Goal: Task Accomplishment & Management: Use online tool/utility

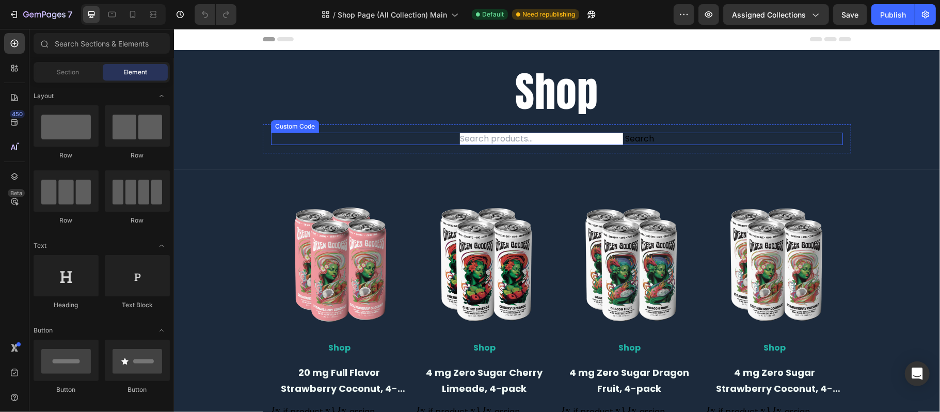
click at [473, 140] on form "Search" at bounding box center [557, 138] width 572 height 12
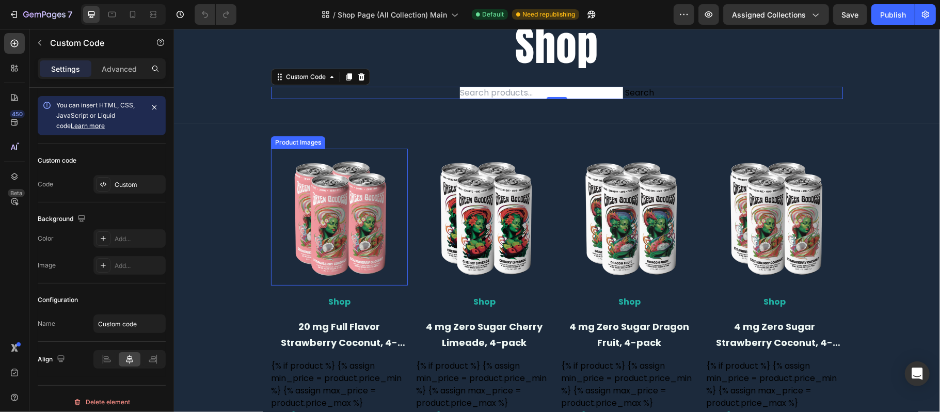
scroll to position [69, 0]
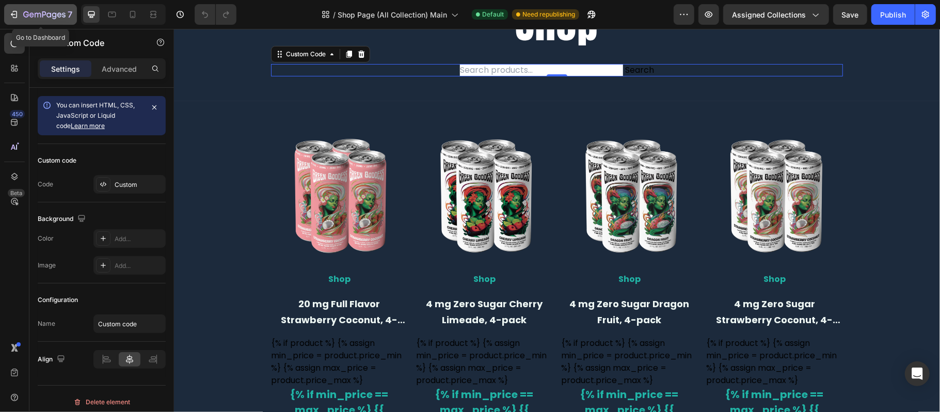
click at [15, 12] on icon "button" at bounding box center [14, 14] width 10 height 10
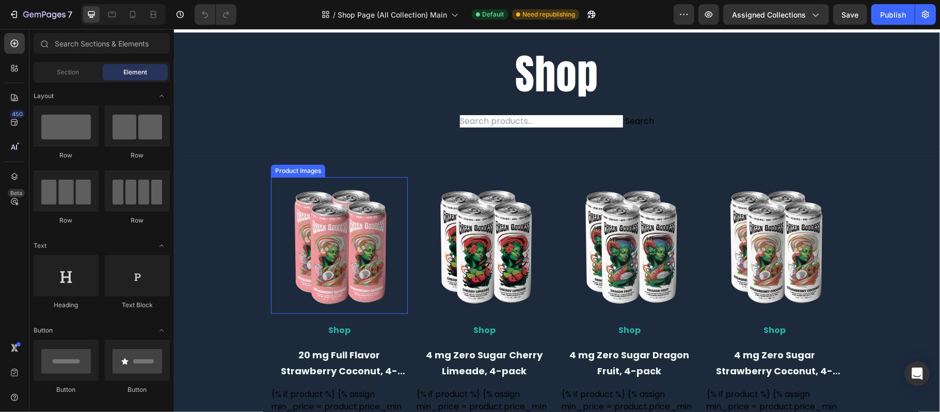
scroll to position [69, 0]
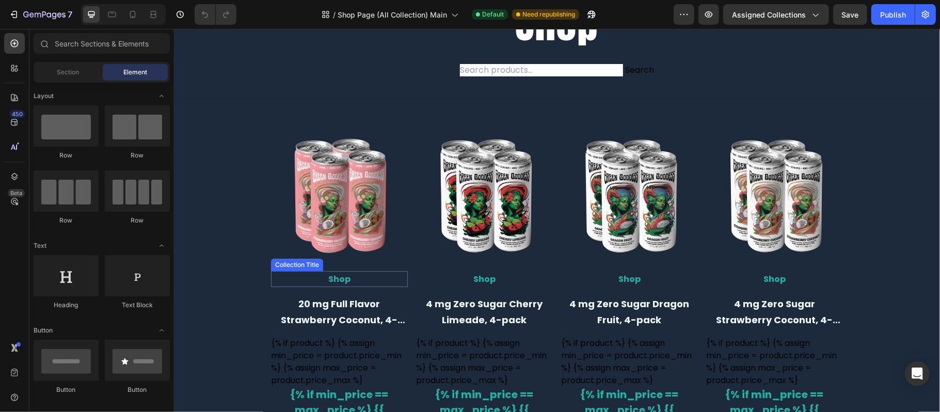
click at [335, 275] on h2 "Shop" at bounding box center [339, 279] width 137 height 16
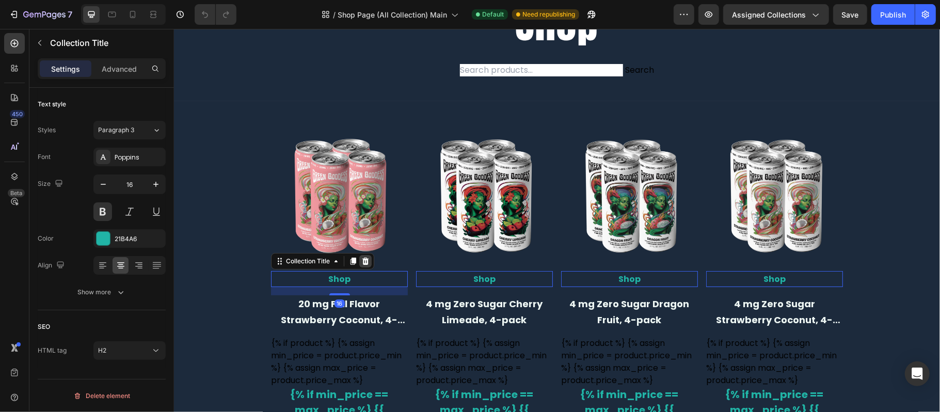
click at [363, 260] on icon at bounding box center [365, 261] width 8 height 8
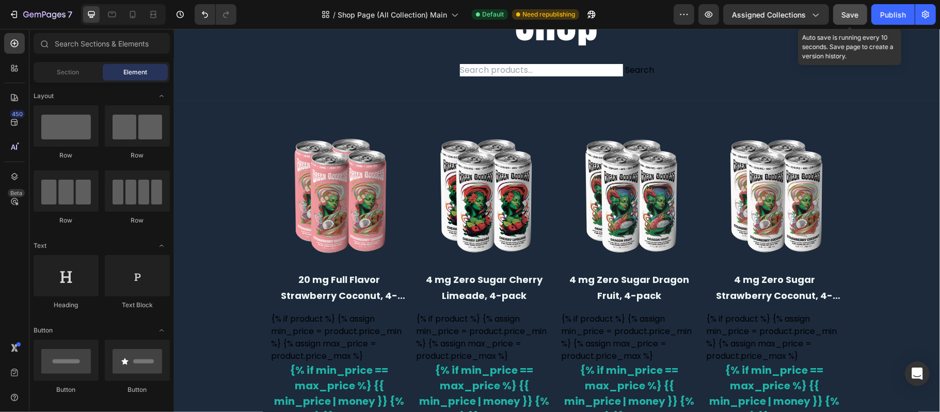
click at [857, 12] on span "Save" at bounding box center [850, 14] width 17 height 9
click at [889, 13] on div "Publish" at bounding box center [893, 14] width 26 height 11
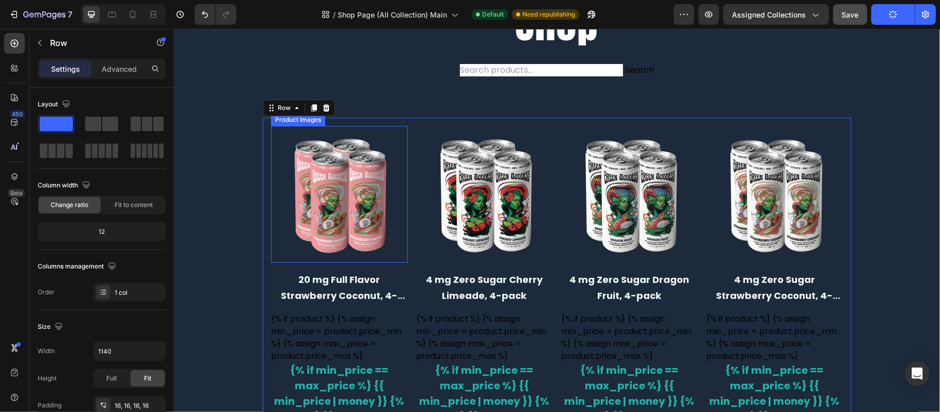
click at [273, 166] on img at bounding box center [339, 193] width 137 height 137
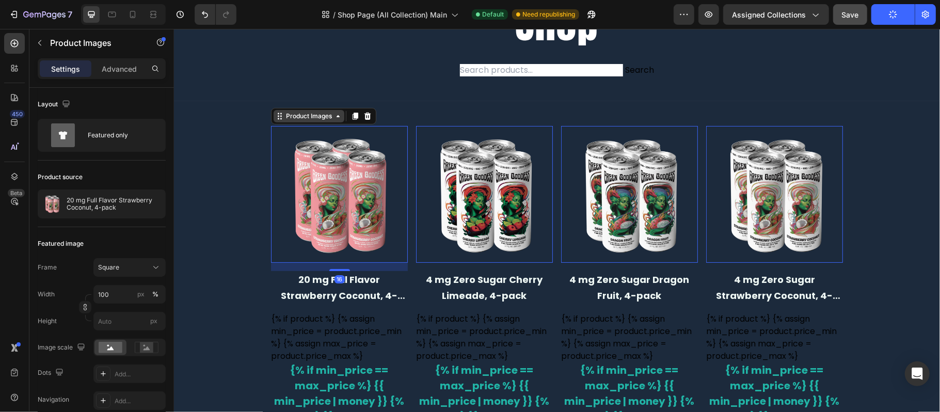
click at [300, 117] on div "Product Images" at bounding box center [308, 115] width 50 height 9
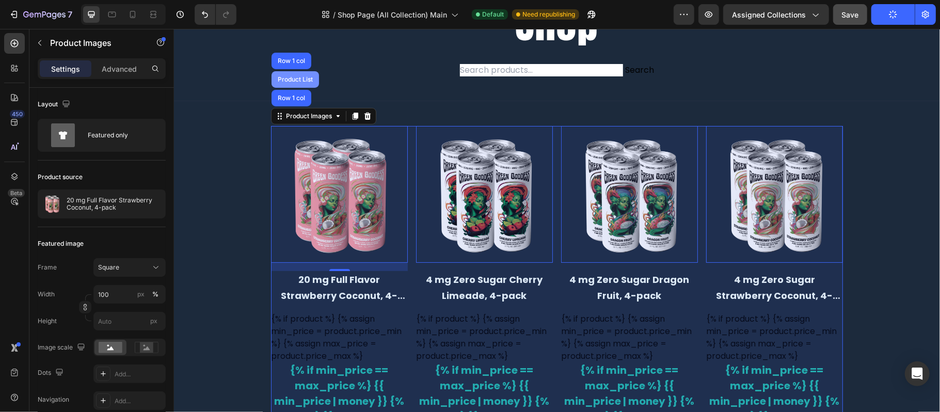
click at [291, 80] on div "Product List" at bounding box center [294, 79] width 39 height 6
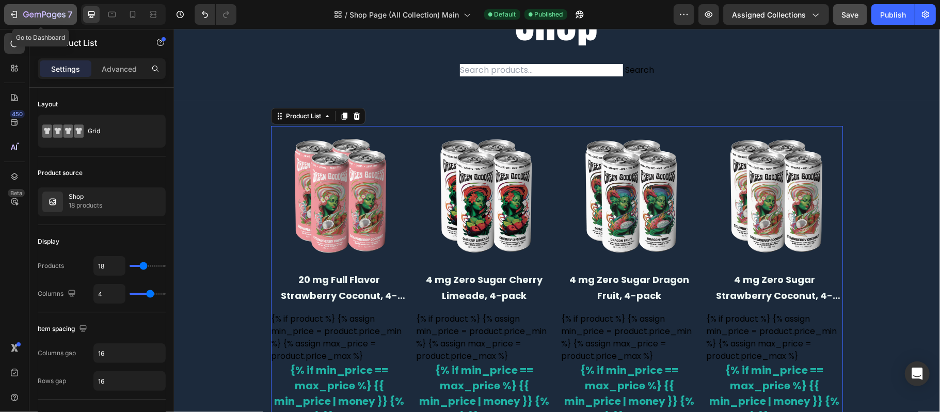
click at [13, 17] on icon "button" at bounding box center [15, 14] width 5 height 7
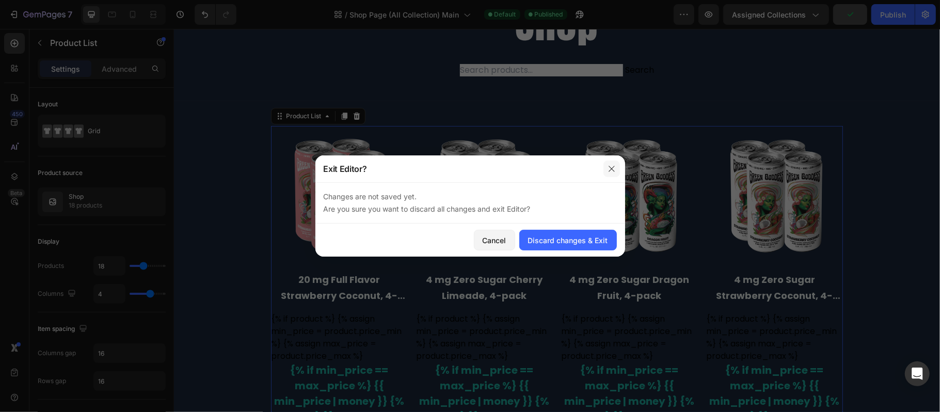
click at [616, 162] on button "button" at bounding box center [611, 169] width 17 height 17
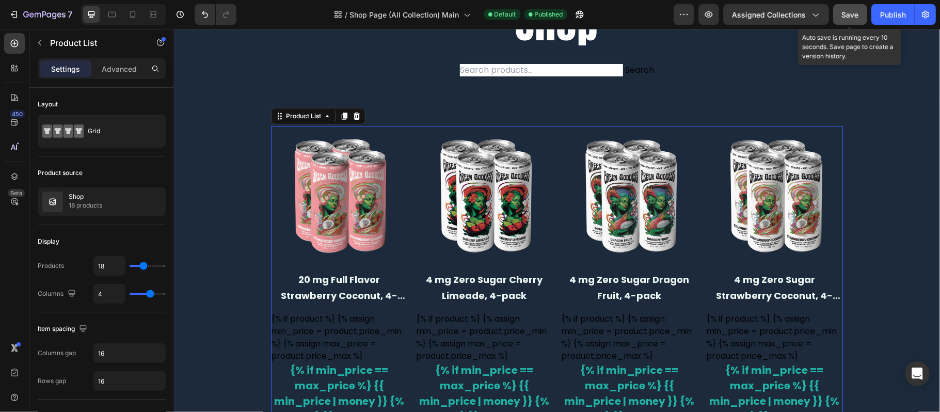
click at [853, 11] on span "Save" at bounding box center [850, 14] width 17 height 9
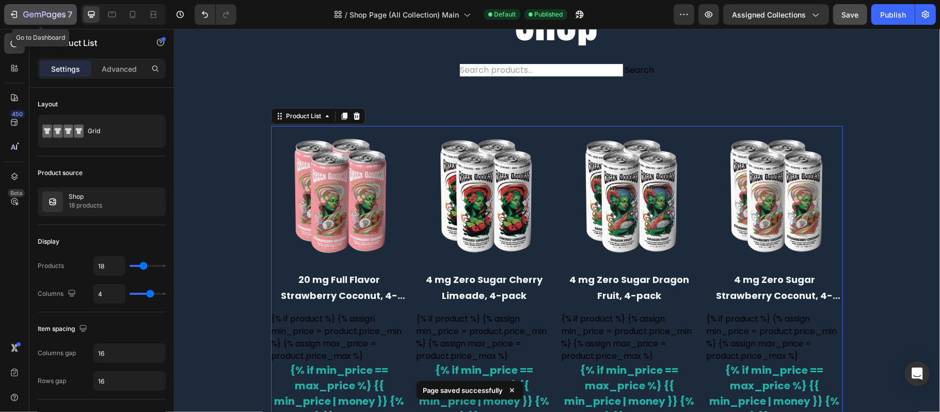
click at [10, 13] on icon "button" at bounding box center [14, 14] width 10 height 10
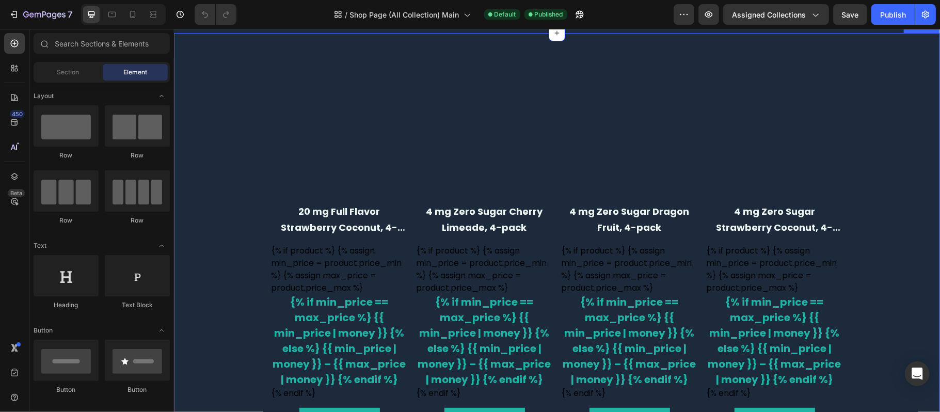
scroll to position [137, 0]
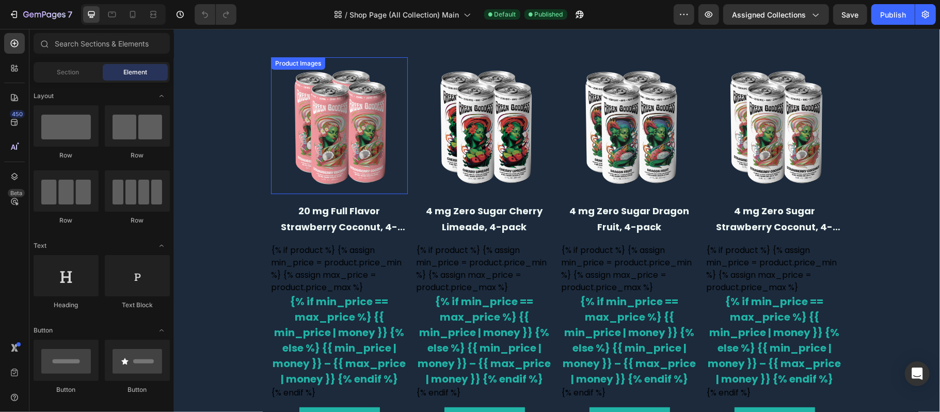
click at [271, 98] on img at bounding box center [339, 125] width 137 height 137
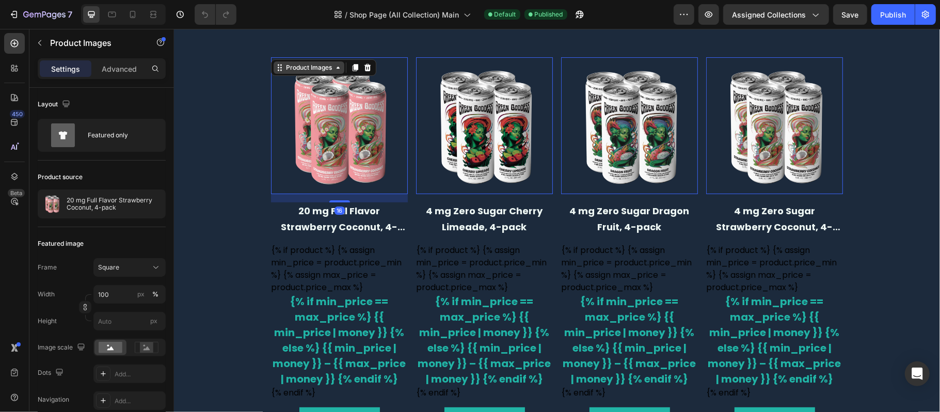
click at [290, 66] on div "Product Images" at bounding box center [308, 66] width 50 height 9
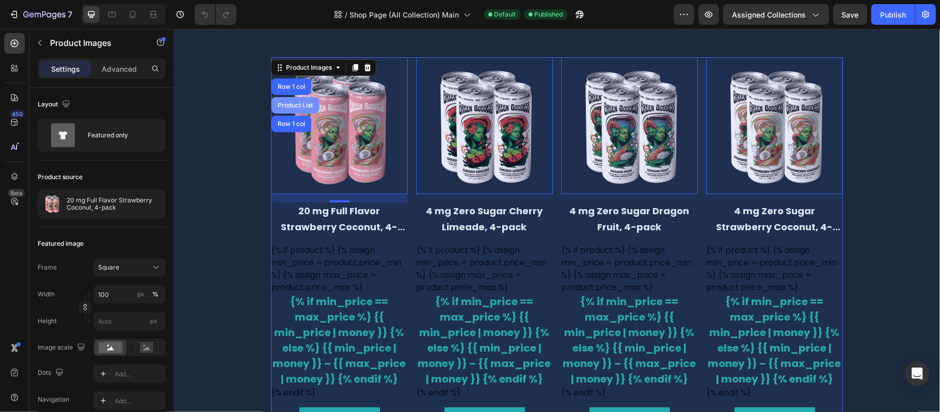
click at [296, 101] on div "Product List" at bounding box center [294, 105] width 47 height 17
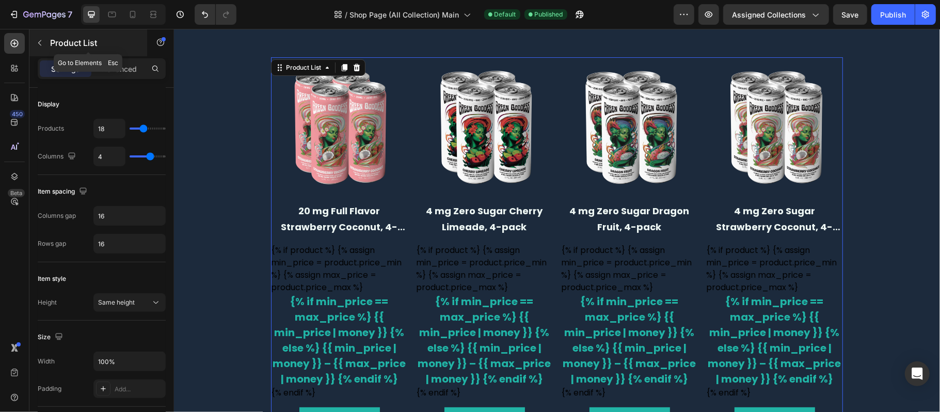
click at [40, 41] on icon "button" at bounding box center [40, 43] width 8 height 8
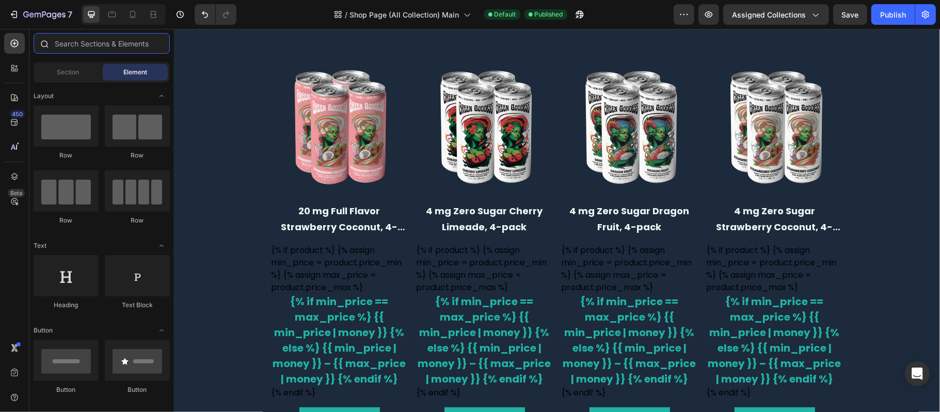
click at [98, 45] on input "text" at bounding box center [102, 43] width 136 height 21
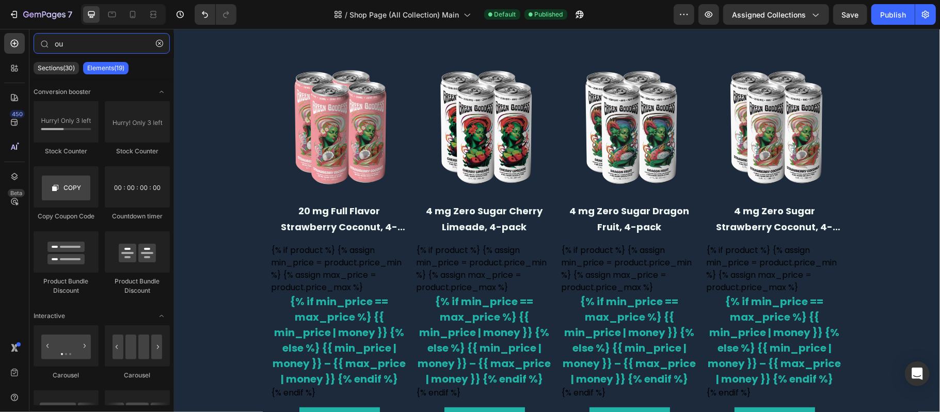
type input "o"
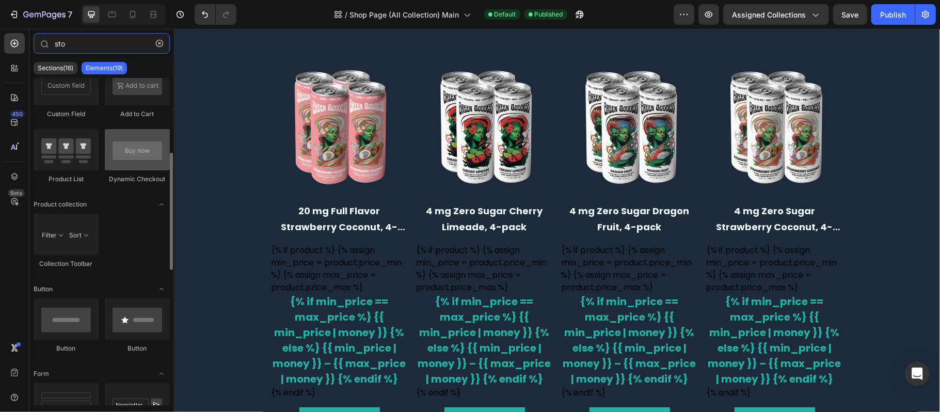
scroll to position [0, 0]
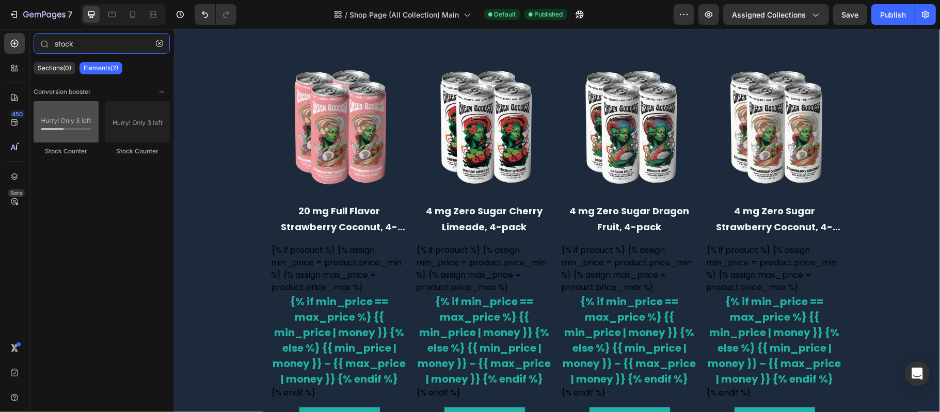
type input "stock"
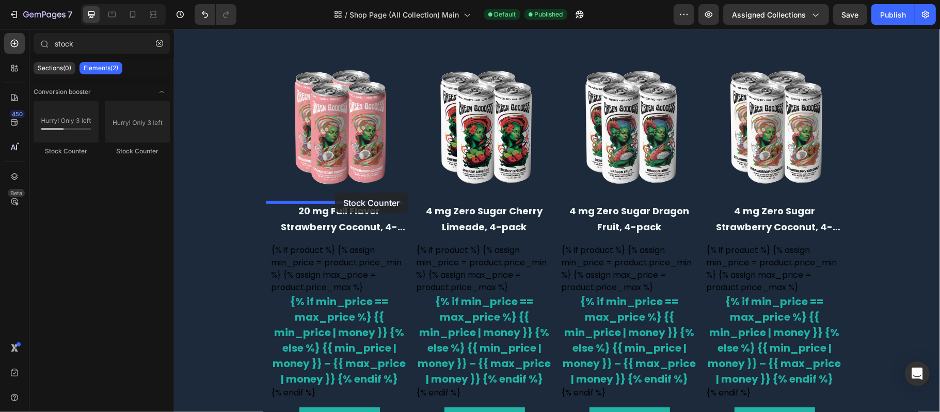
drag, startPoint x: 239, startPoint y: 155, endPoint x: 335, endPoint y: 192, distance: 103.0
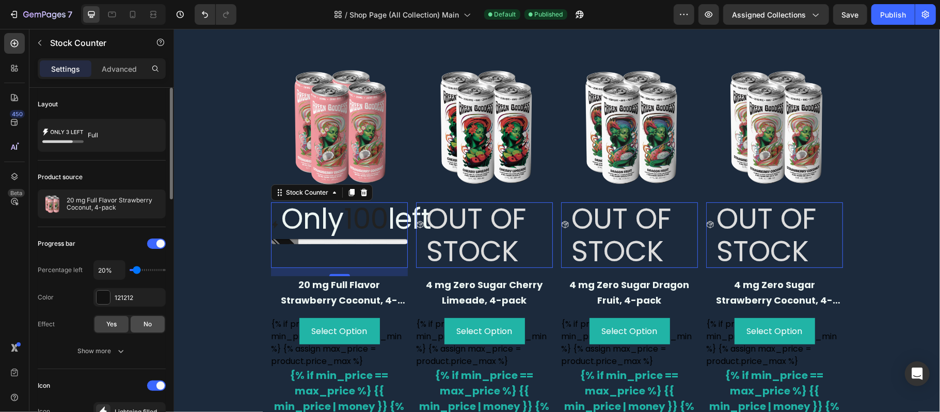
scroll to position [137, 0]
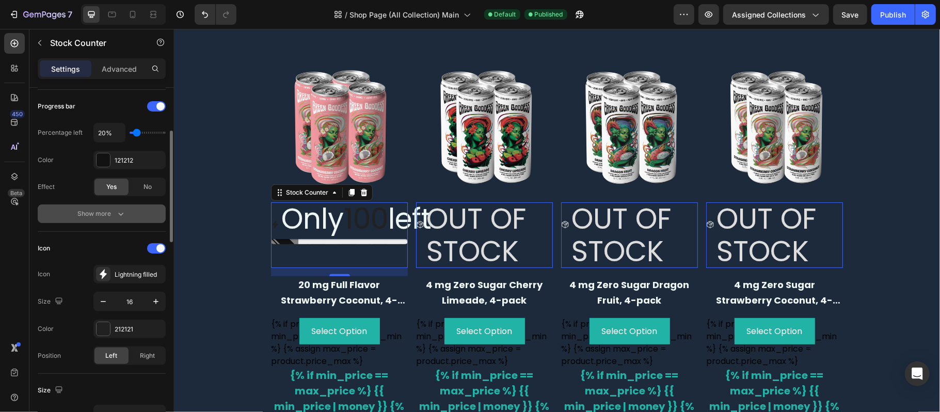
click at [121, 211] on icon "button" at bounding box center [121, 214] width 10 height 10
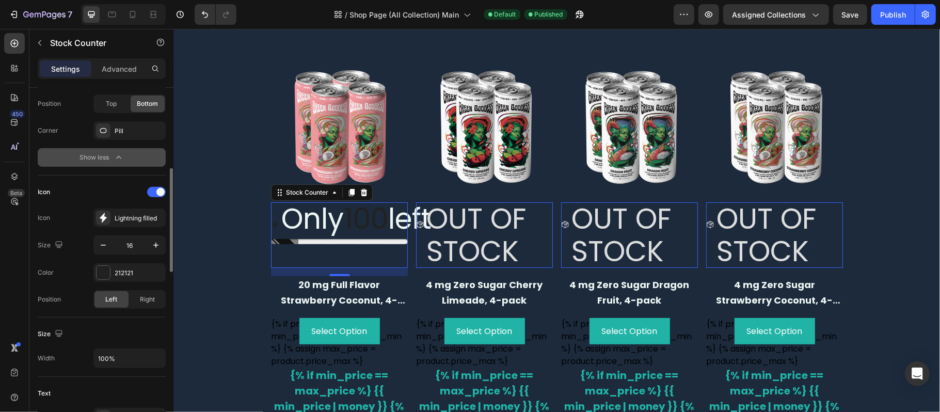
scroll to position [482, 0]
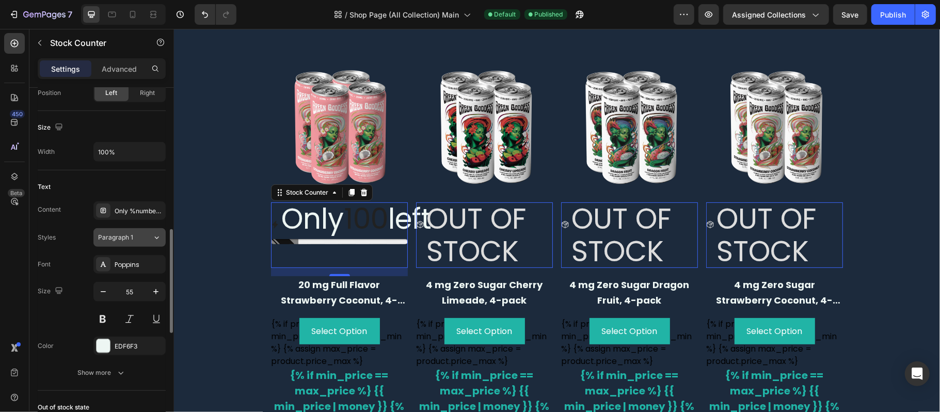
click at [160, 239] on icon at bounding box center [156, 237] width 9 height 10
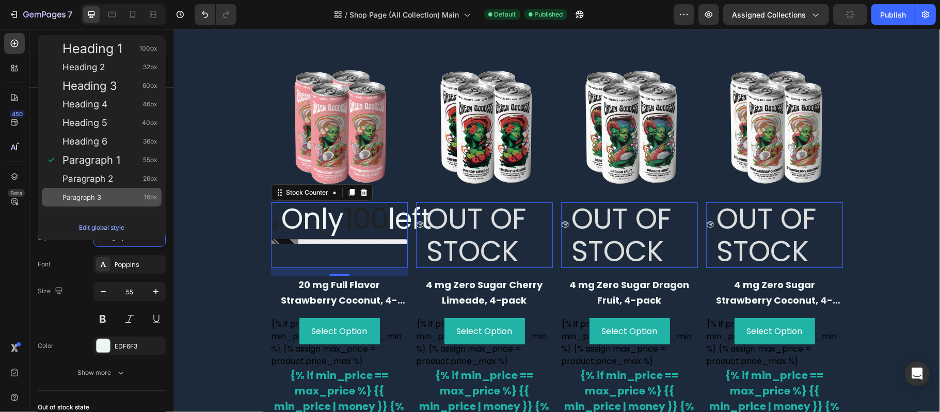
click at [147, 195] on span "16px" at bounding box center [150, 197] width 13 height 10
type input "16"
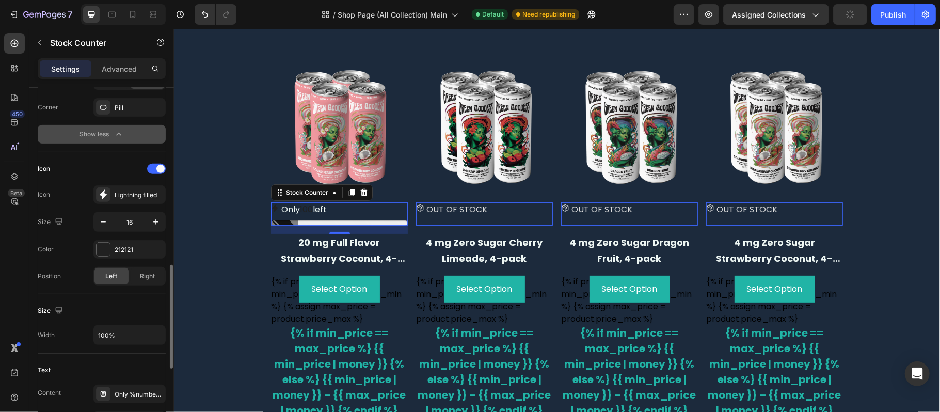
scroll to position [574, 0]
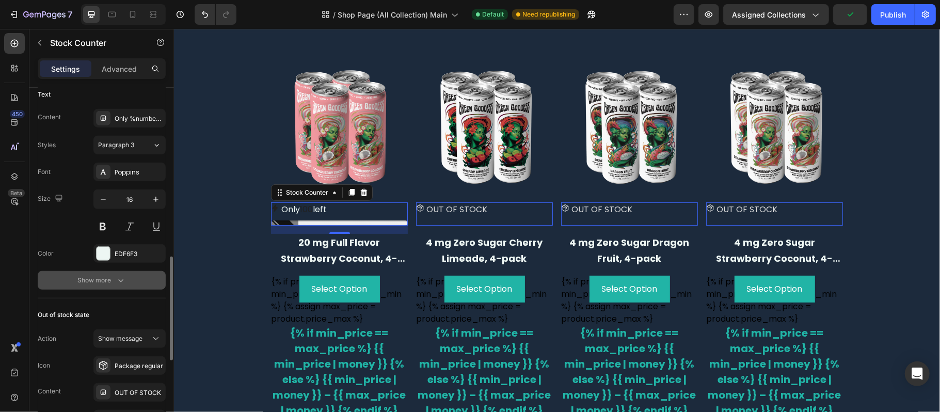
click at [129, 279] on button "Show more" at bounding box center [102, 280] width 128 height 19
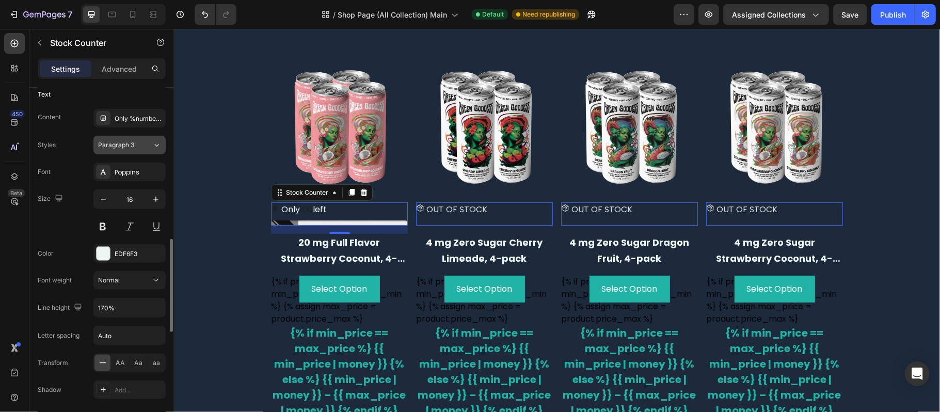
click at [137, 143] on div "Paragraph 3" at bounding box center [119, 144] width 42 height 9
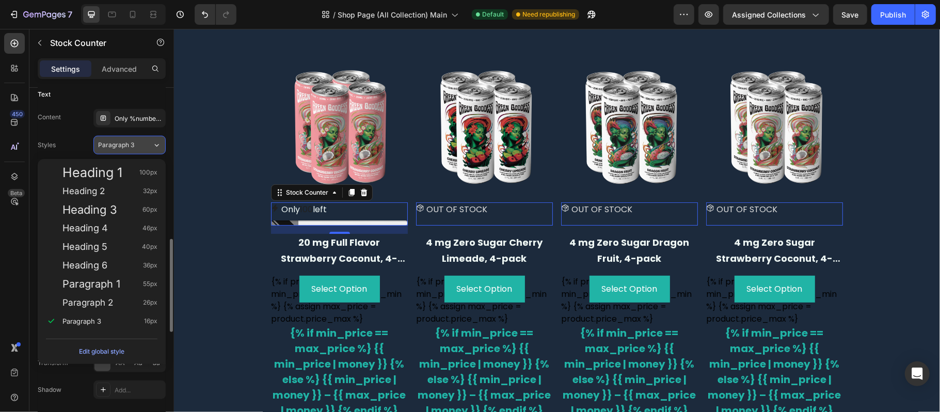
click at [139, 141] on button "Paragraph 3" at bounding box center [129, 145] width 72 height 19
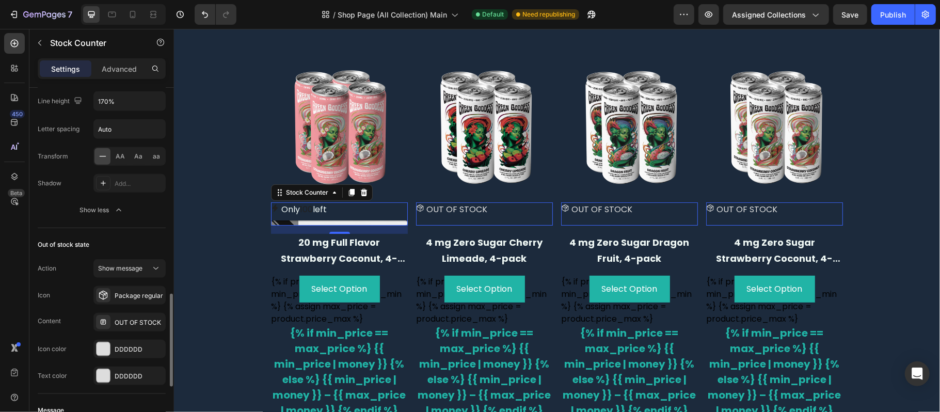
scroll to position [918, 0]
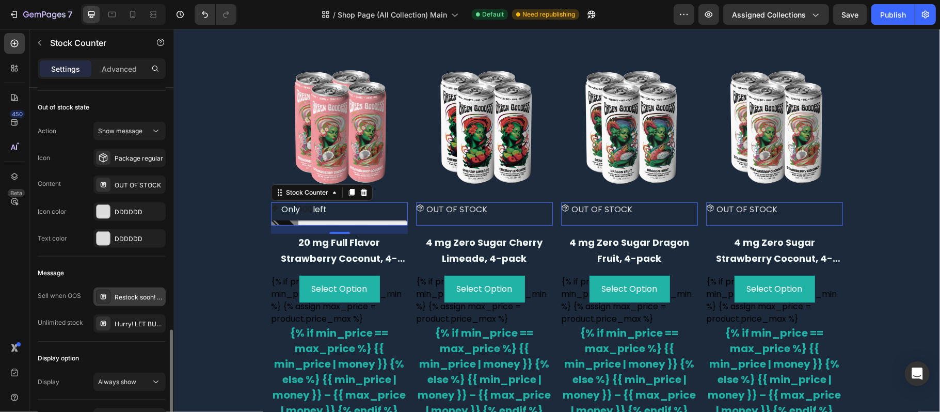
click at [135, 297] on div "Restock soon! PREORDER NOW" at bounding box center [139, 297] width 49 height 9
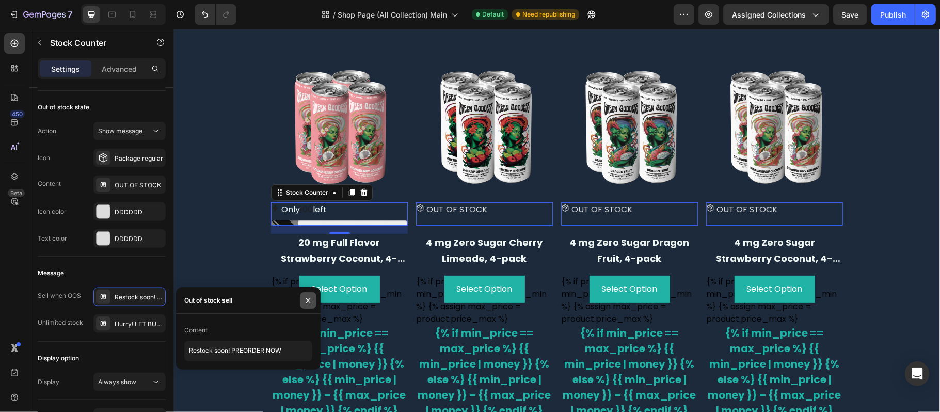
click at [302, 300] on button "button" at bounding box center [308, 300] width 17 height 17
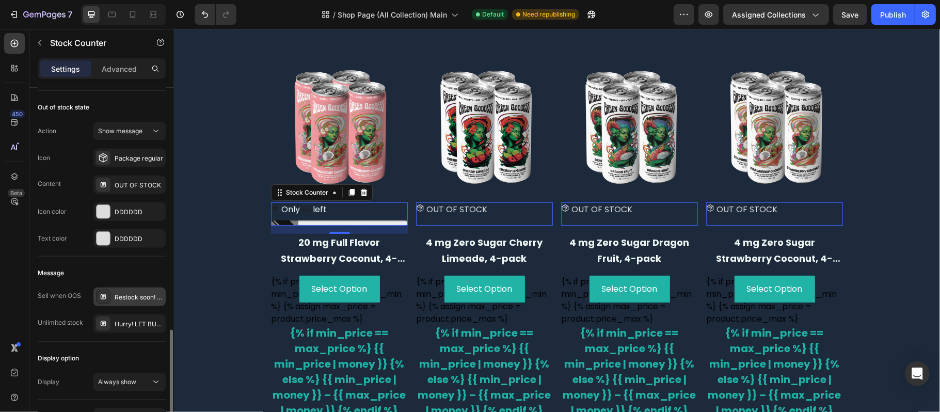
click at [137, 302] on div "Restock soon! PREORDER NOW" at bounding box center [139, 297] width 49 height 9
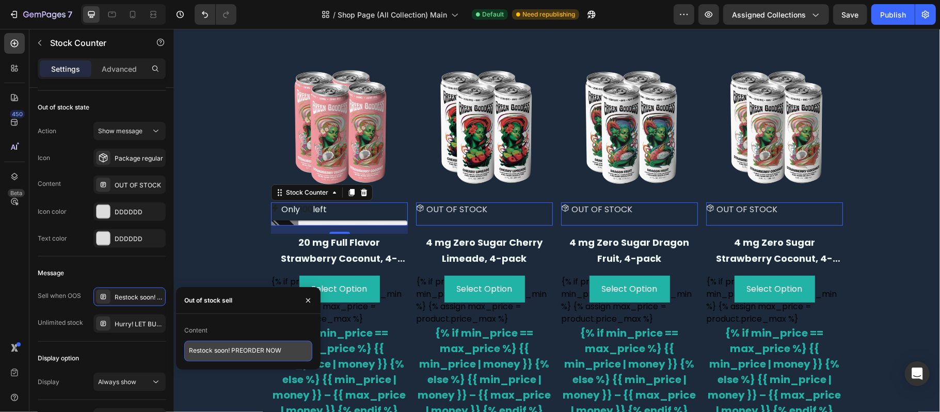
click at [276, 352] on textarea "Restock soon! PREORDER NOW" at bounding box center [248, 351] width 128 height 21
drag, startPoint x: 290, startPoint y: 351, endPoint x: 189, endPoint y: 351, distance: 100.7
click at [189, 351] on textarea "Restock soon! PREORDER NOW" at bounding box center [248, 351] width 128 height 21
click at [307, 298] on icon "button" at bounding box center [308, 300] width 4 height 4
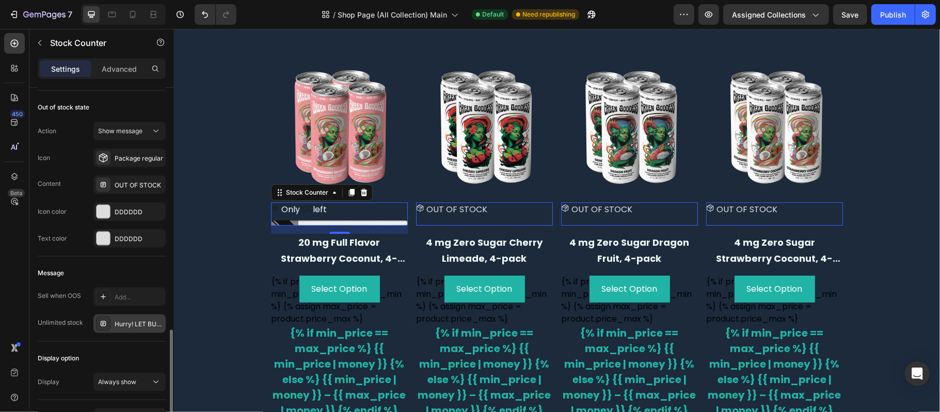
click at [120, 329] on div "Hurry! LET BUY NOW" at bounding box center [139, 324] width 49 height 9
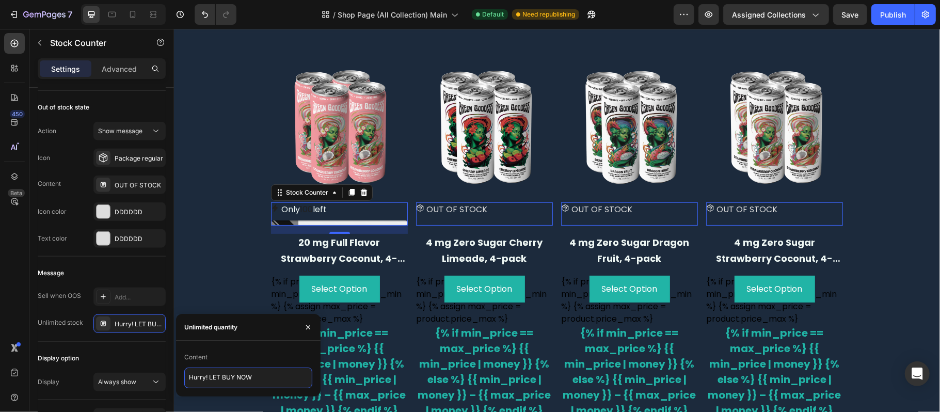
click at [246, 371] on textarea "Hurry! LET BUY NOW" at bounding box center [248, 378] width 128 height 21
click at [304, 327] on icon "button" at bounding box center [308, 327] width 8 height 8
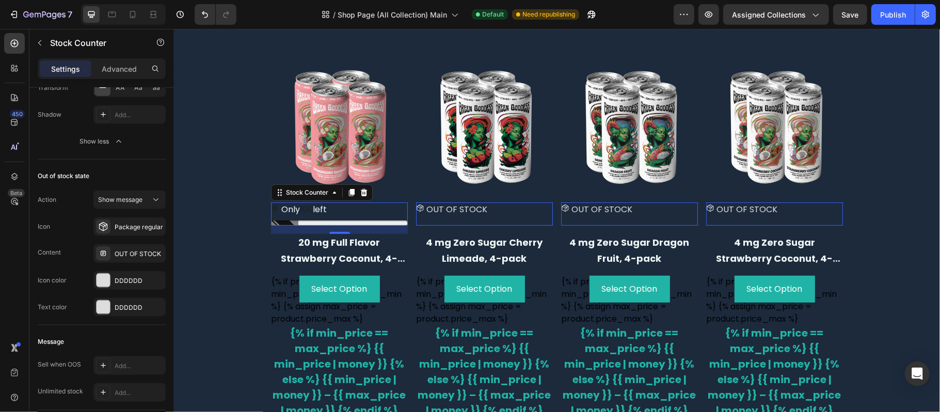
scroll to position [986, 0]
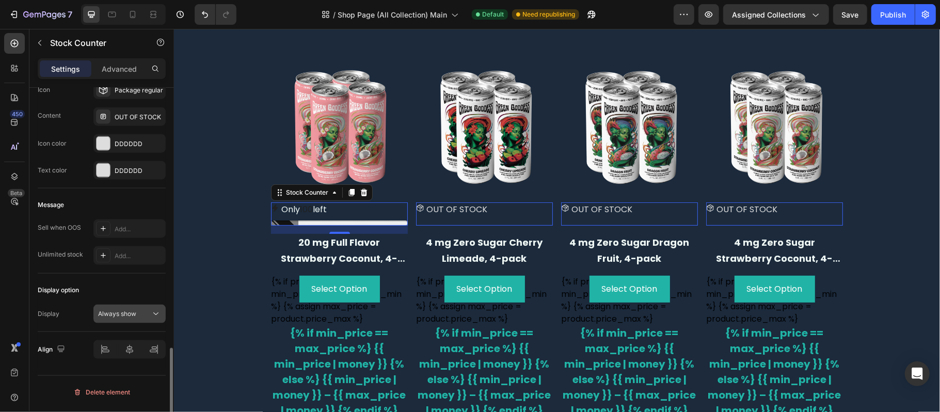
click at [147, 312] on div "Always show" at bounding box center [124, 313] width 53 height 9
click at [153, 360] on p "Show if under" at bounding box center [127, 362] width 59 height 9
click at [104, 342] on icon "button" at bounding box center [103, 341] width 5 height 1
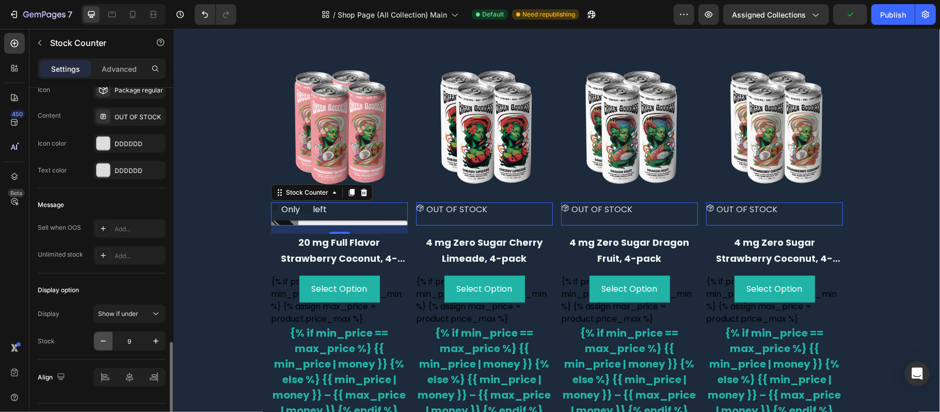
click at [104, 342] on icon "button" at bounding box center [103, 341] width 5 height 1
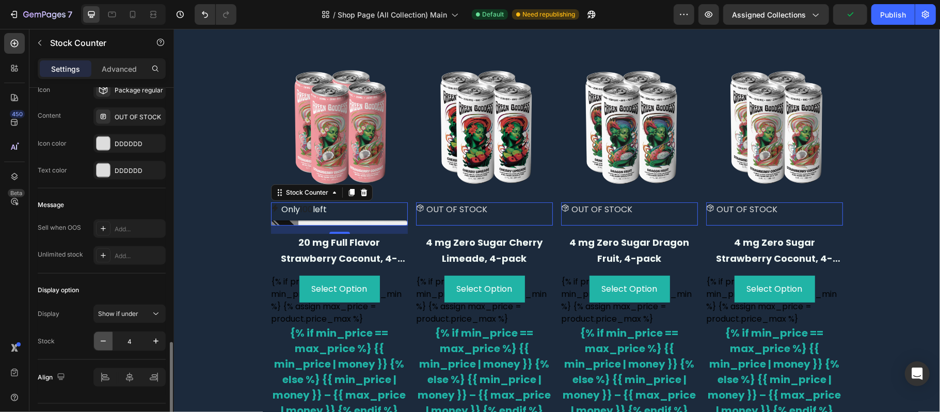
click at [104, 342] on icon "button" at bounding box center [103, 341] width 5 height 1
type input "1"
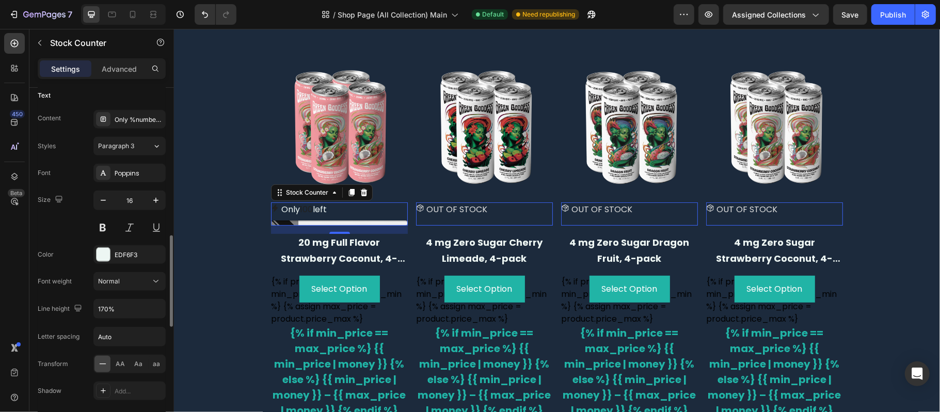
scroll to position [504, 0]
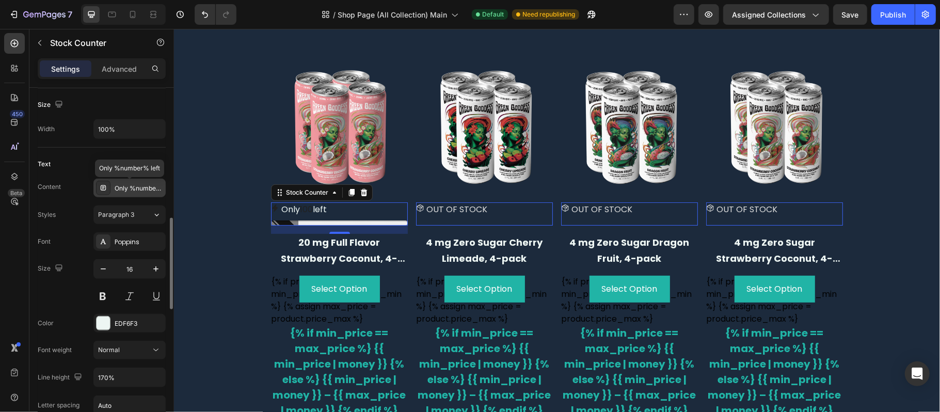
click at [133, 193] on div "Only %number% left" at bounding box center [139, 188] width 49 height 9
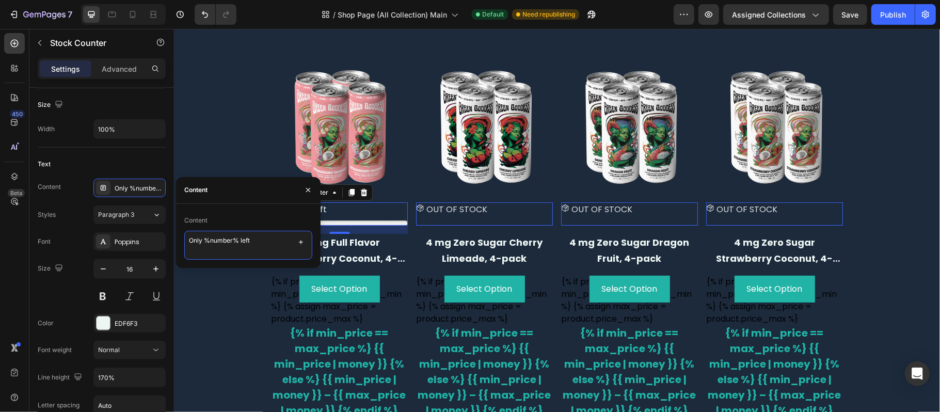
click at [276, 238] on textarea "Only %number% left" at bounding box center [248, 245] width 128 height 29
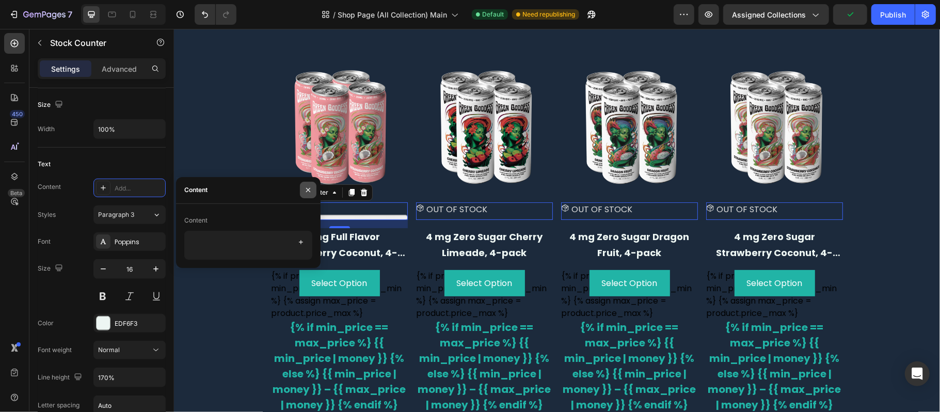
click at [304, 184] on button "button" at bounding box center [308, 190] width 17 height 17
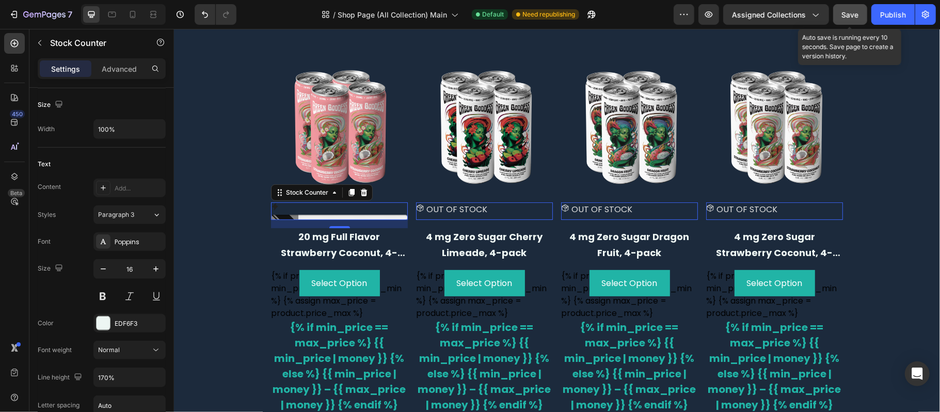
click at [862, 14] on button "Save" at bounding box center [850, 14] width 34 height 21
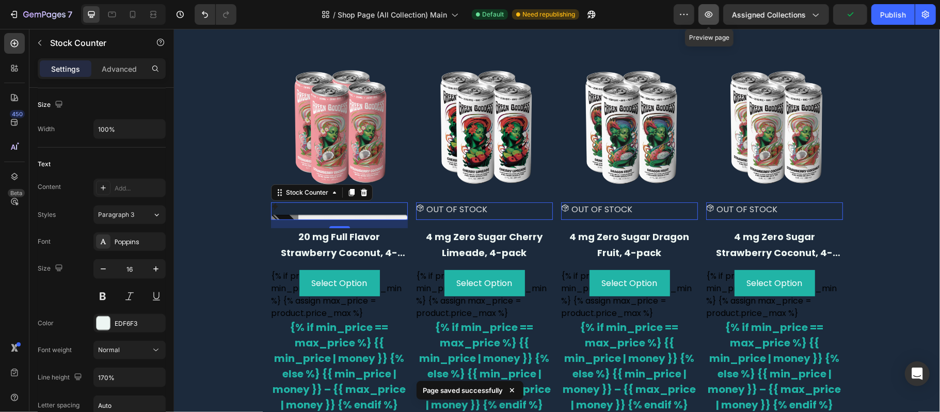
click at [715, 8] on button "button" at bounding box center [708, 14] width 21 height 21
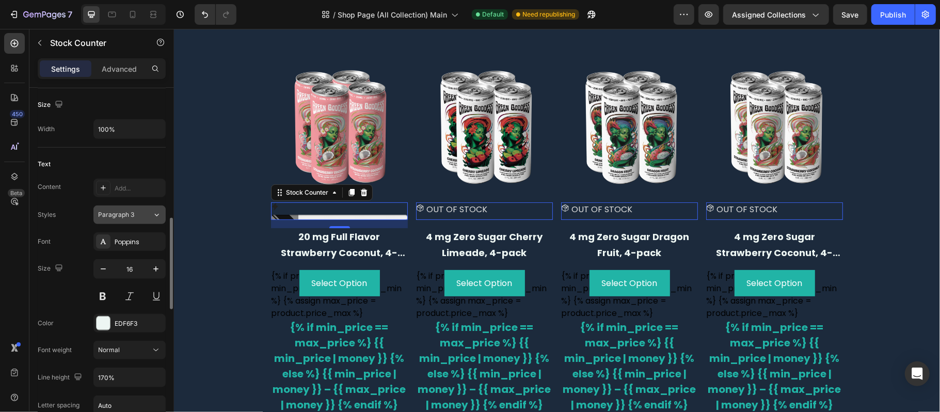
click at [155, 212] on icon at bounding box center [156, 215] width 9 height 10
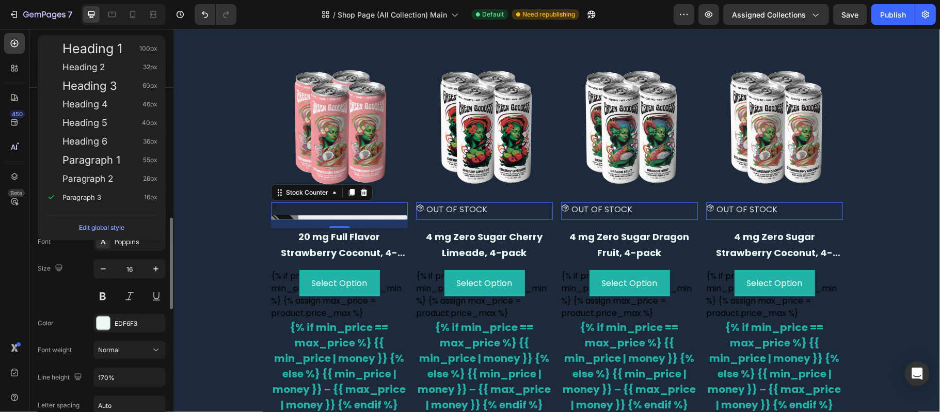
click at [69, 259] on div "Font Poppins Size 16 Color EDF6F3 Font weight Normal Line height 170% Letter sp…" at bounding box center [102, 363] width 128 height 263
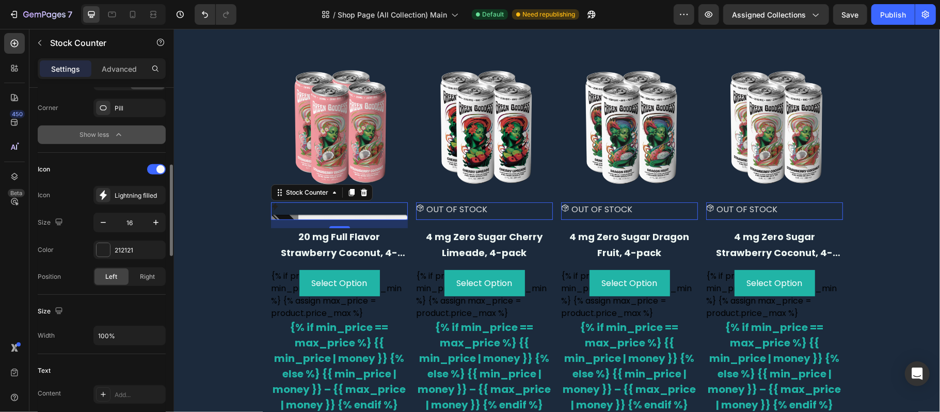
scroll to position [91, 0]
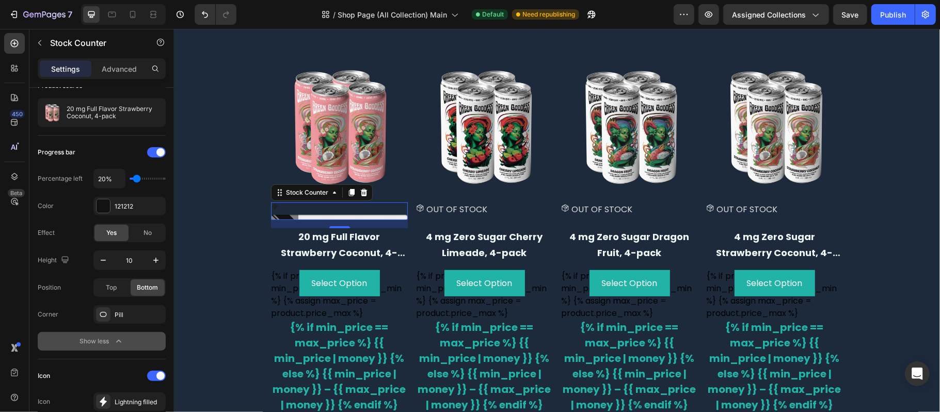
click at [469, 215] on p "OUT OF STOCK" at bounding box center [456, 209] width 61 height 14
click at [113, 341] on div "Show less" at bounding box center [102, 341] width 44 height 10
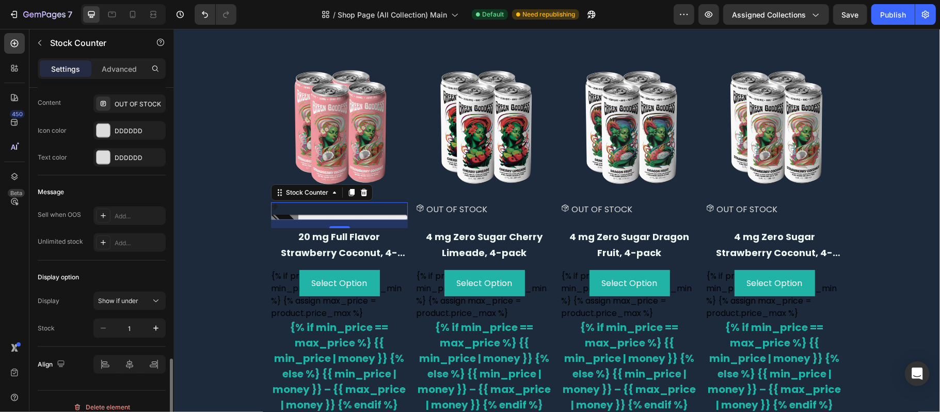
scroll to position [932, 0]
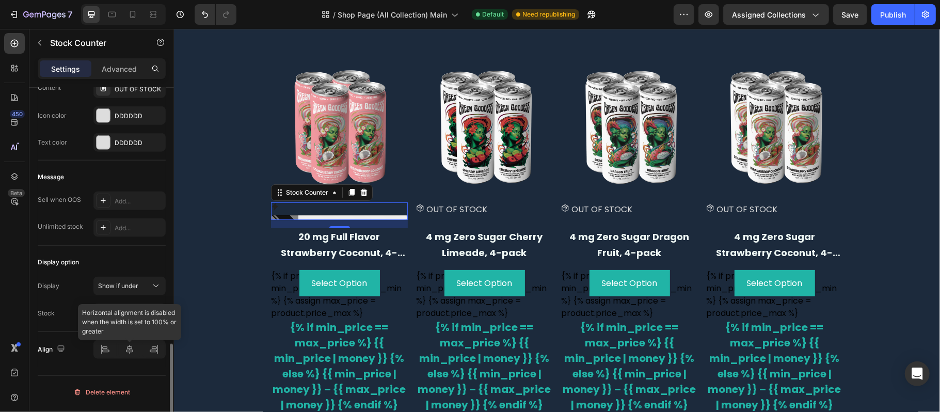
click at [127, 359] on div at bounding box center [129, 349] width 72 height 19
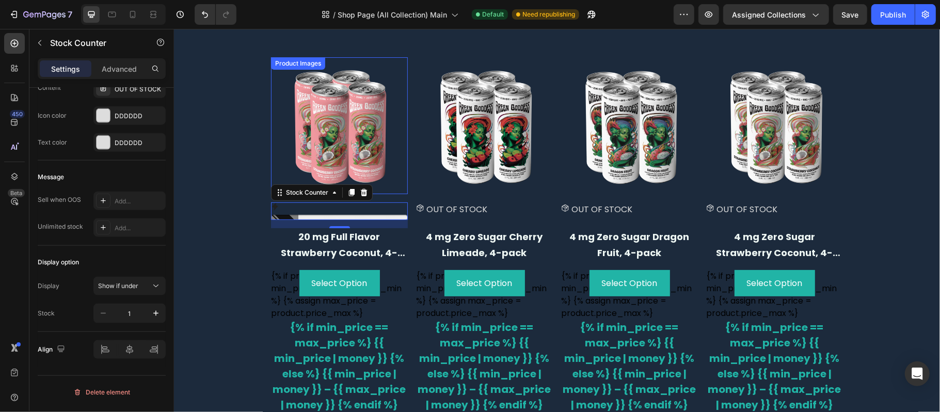
click at [339, 83] on img at bounding box center [339, 125] width 137 height 137
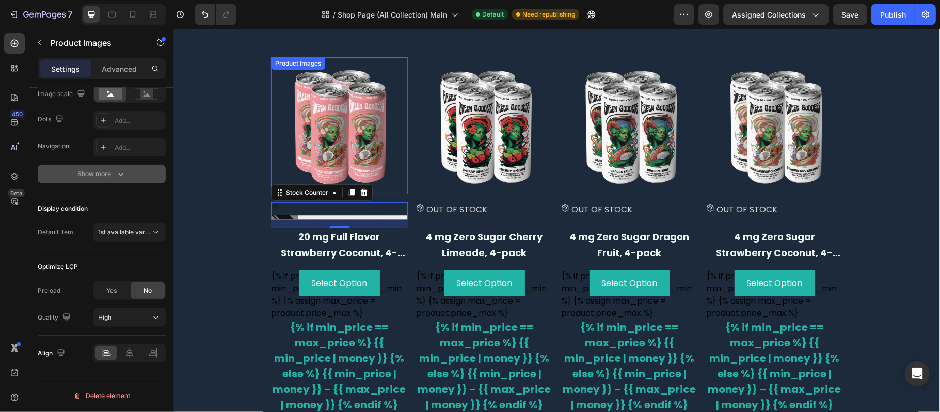
scroll to position [0, 0]
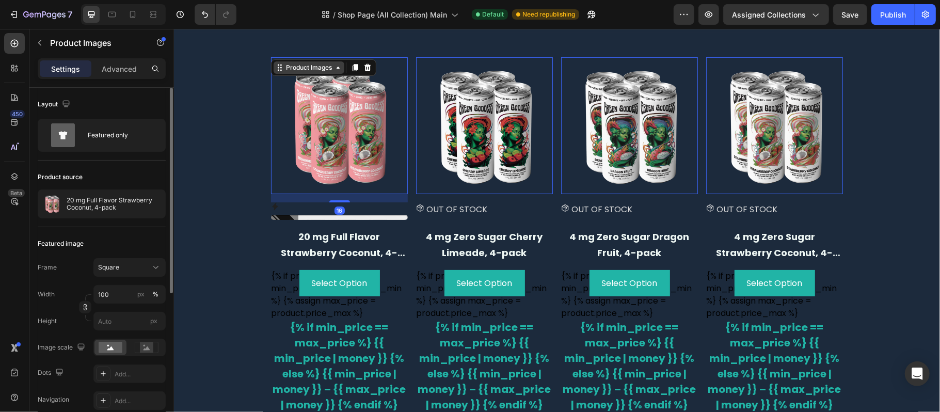
click at [308, 63] on div "Product Images" at bounding box center [308, 66] width 50 height 9
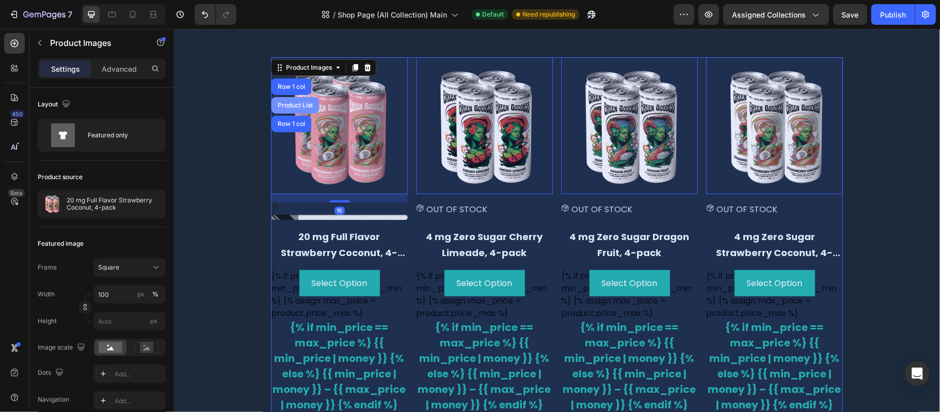
click at [303, 100] on div "Product List" at bounding box center [294, 105] width 47 height 17
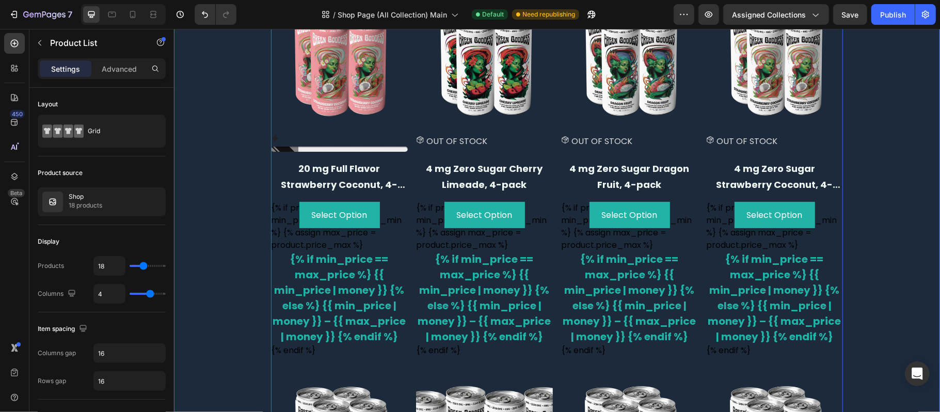
scroll to position [206, 0]
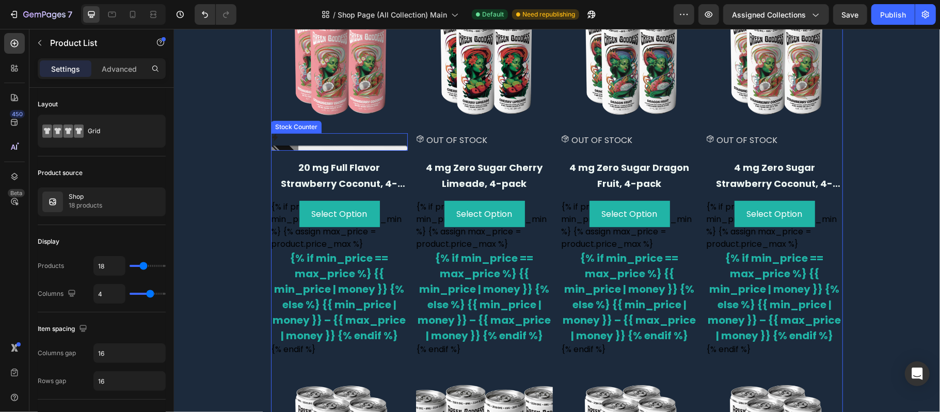
click at [324, 147] on div at bounding box center [339, 147] width 137 height 5
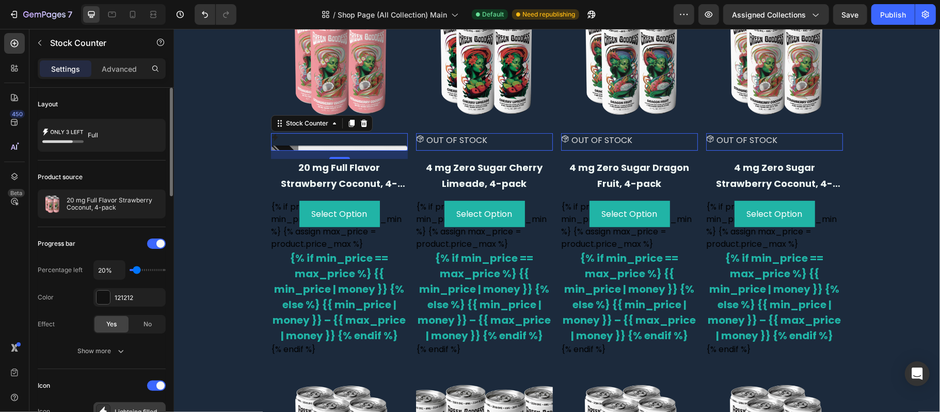
scroll to position [137, 0]
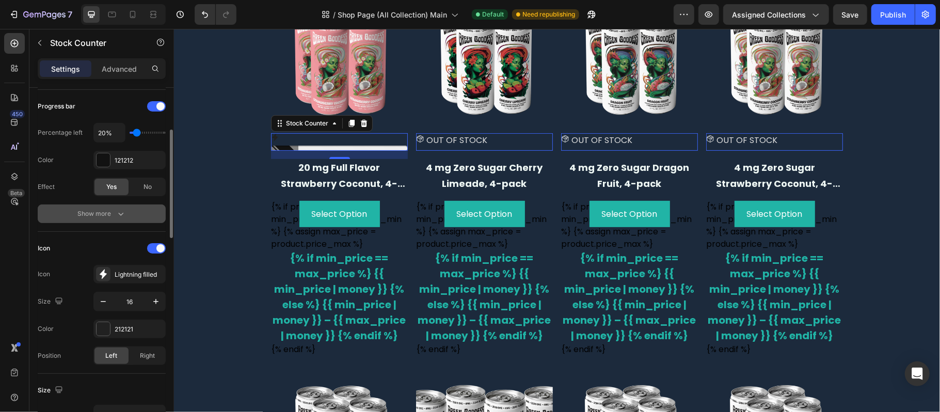
click at [128, 210] on button "Show more" at bounding box center [102, 213] width 128 height 19
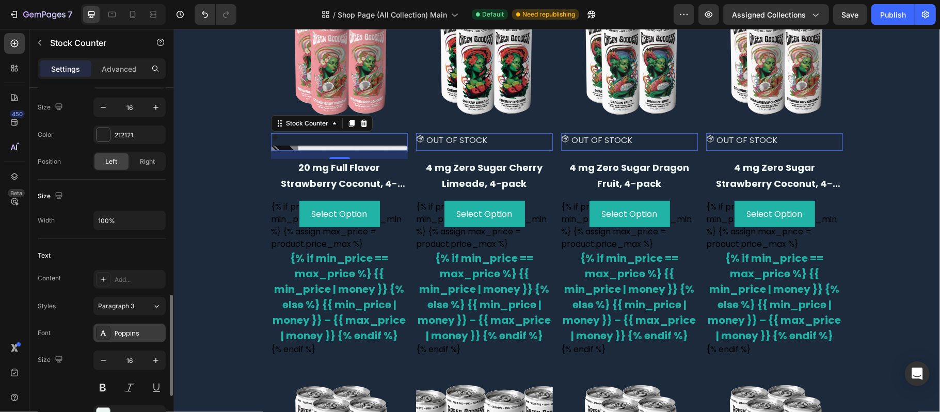
scroll to position [550, 0]
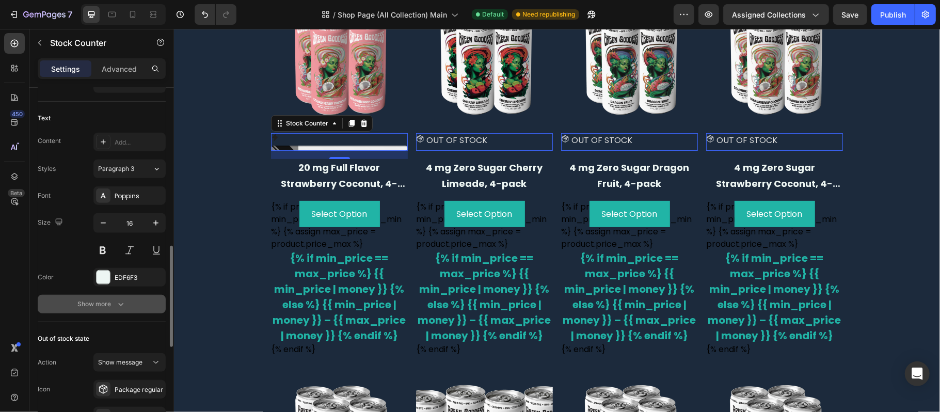
click at [110, 308] on div "Show more" at bounding box center [102, 304] width 48 height 10
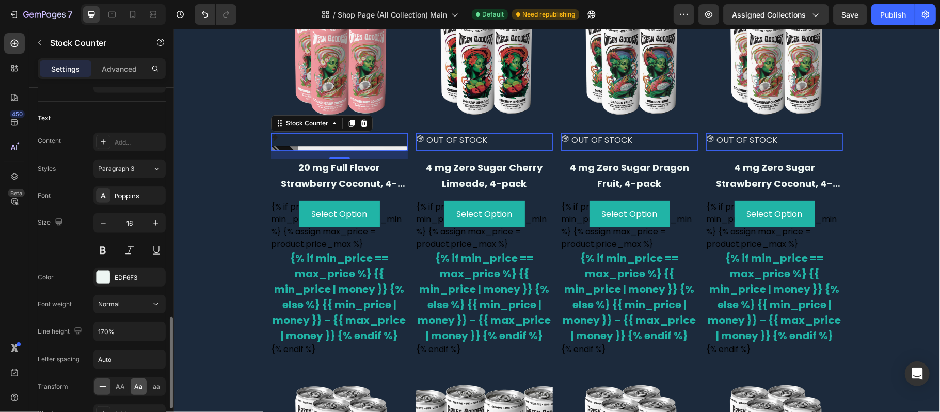
scroll to position [619, 0]
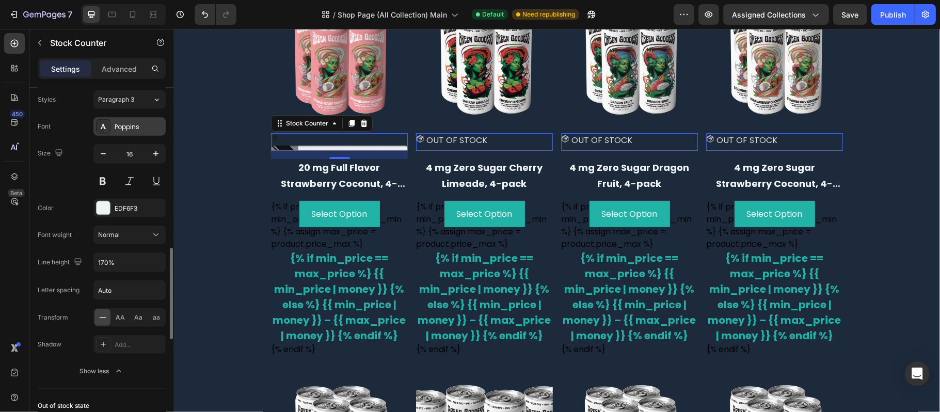
click at [141, 124] on div "Poppins" at bounding box center [129, 126] width 72 height 19
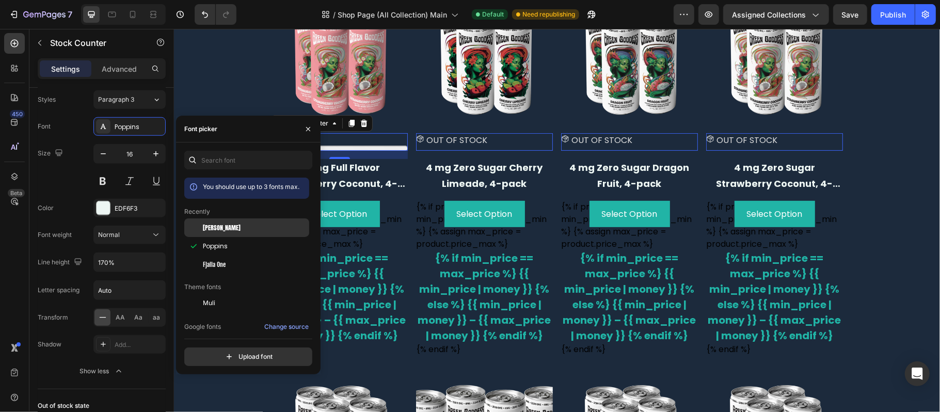
click at [246, 229] on div "Anton" at bounding box center [255, 227] width 104 height 9
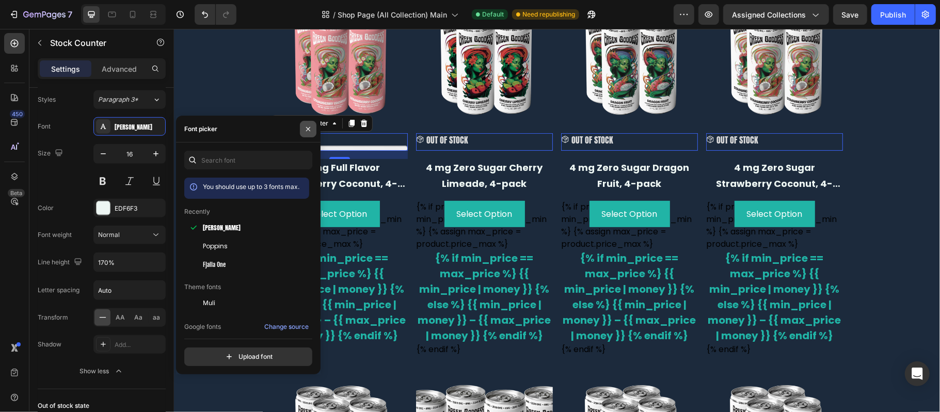
click at [303, 131] on button "button" at bounding box center [308, 129] width 17 height 17
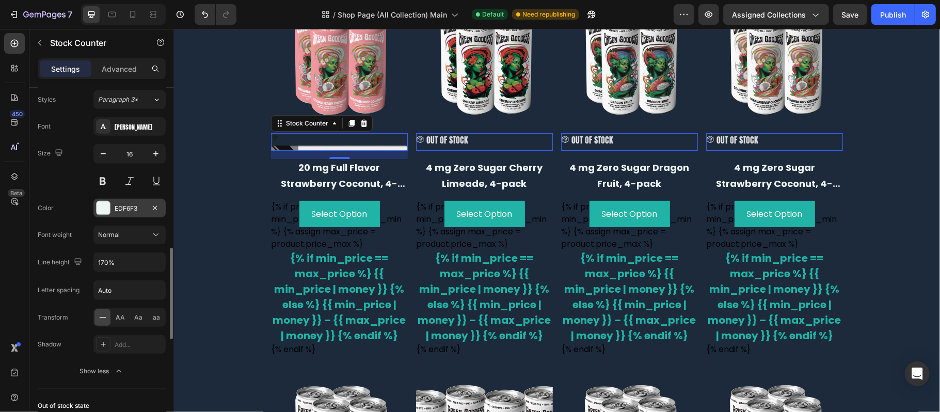
click at [104, 211] on div at bounding box center [103, 207] width 13 height 13
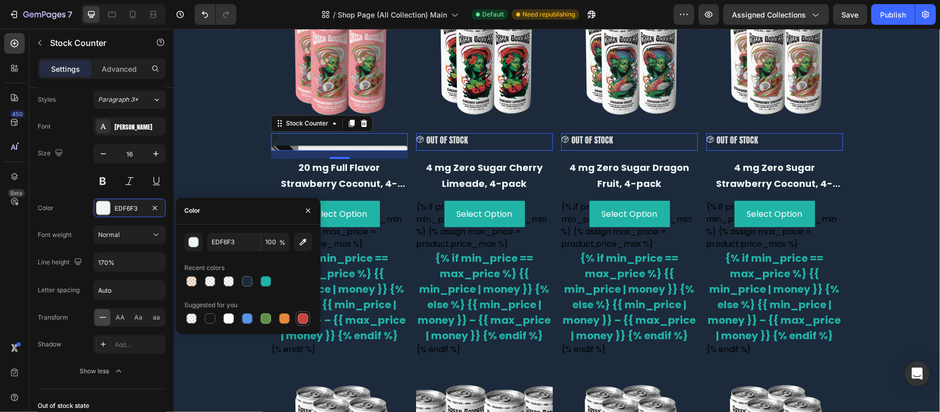
click at [299, 321] on div at bounding box center [303, 318] width 10 height 10
type input "C5453F"
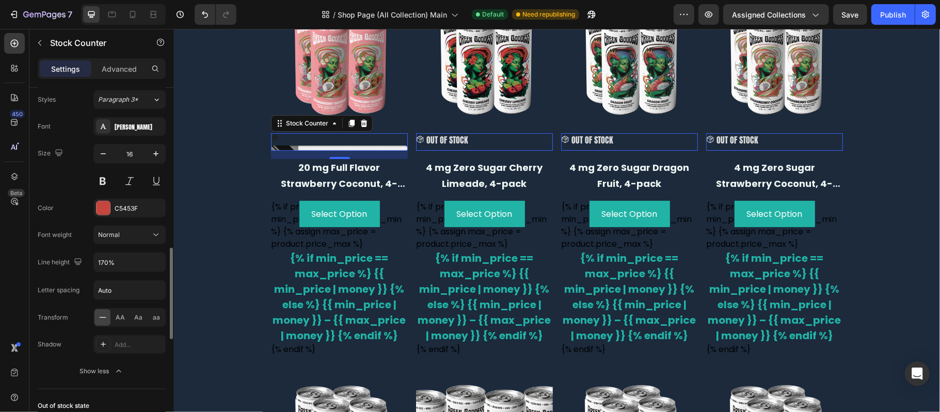
click at [74, 181] on div "Size 16" at bounding box center [102, 167] width 128 height 46
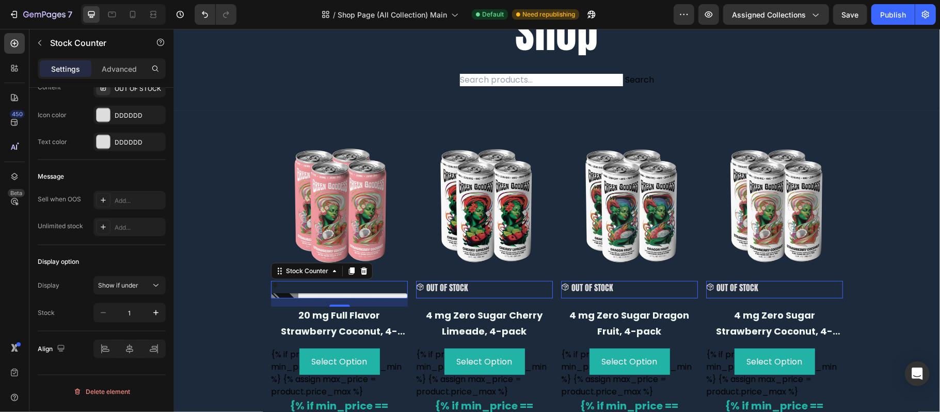
scroll to position [137, 0]
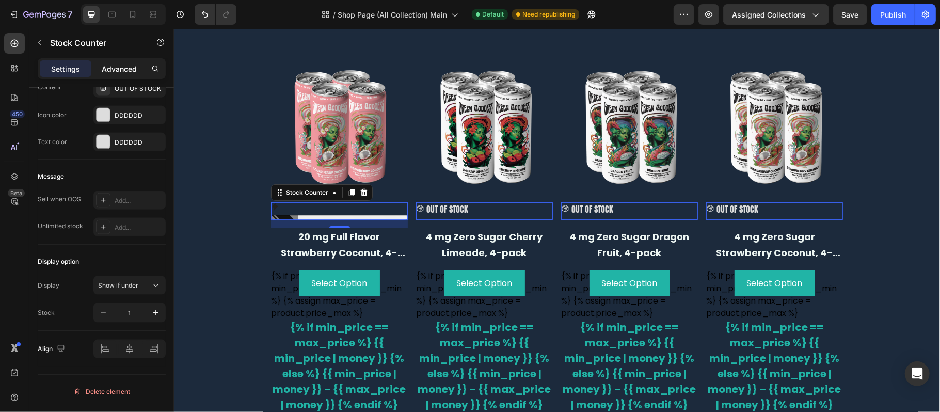
click at [123, 62] on div "Advanced" at bounding box center [119, 68] width 52 height 17
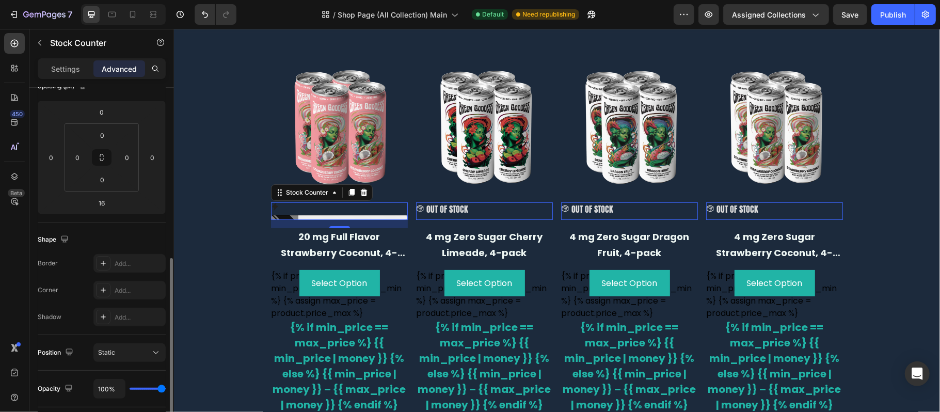
scroll to position [267, 0]
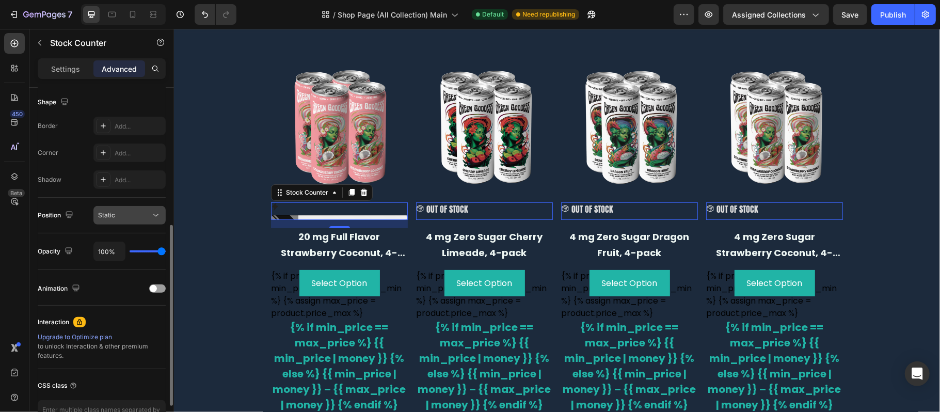
click at [139, 215] on div "Static" at bounding box center [124, 215] width 53 height 9
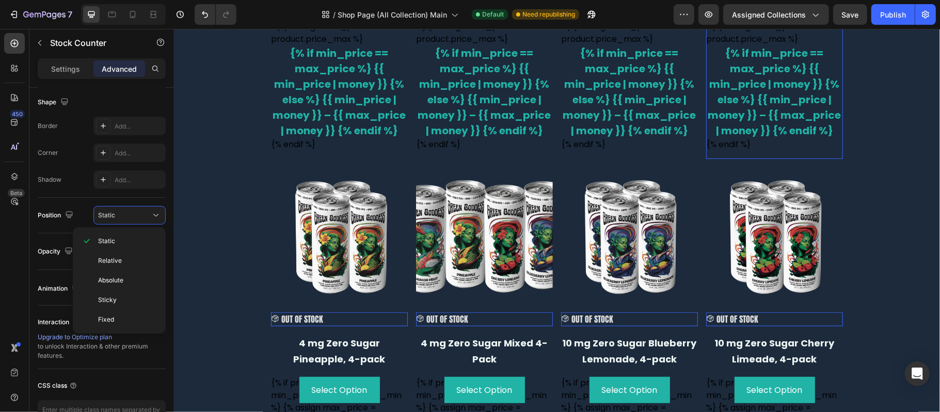
scroll to position [413, 0]
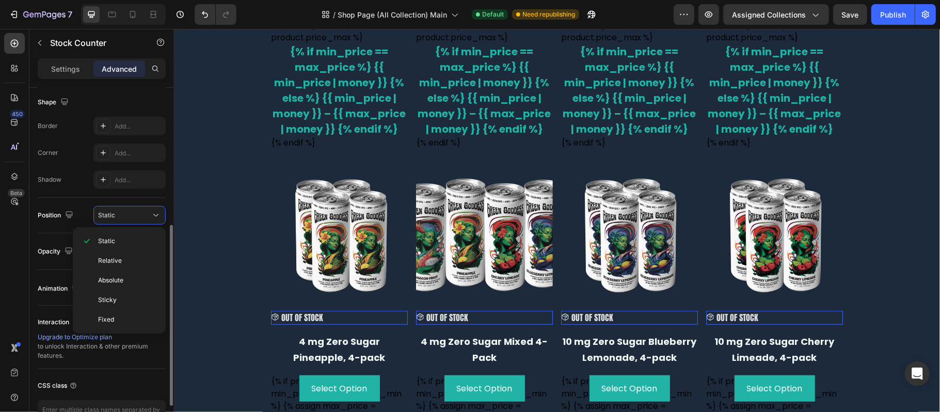
click at [82, 199] on div "Position Static" at bounding box center [102, 216] width 128 height 36
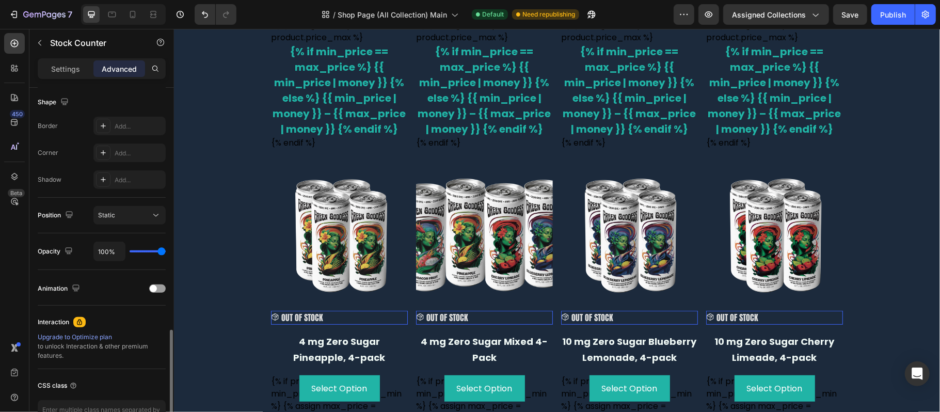
scroll to position [337, 0]
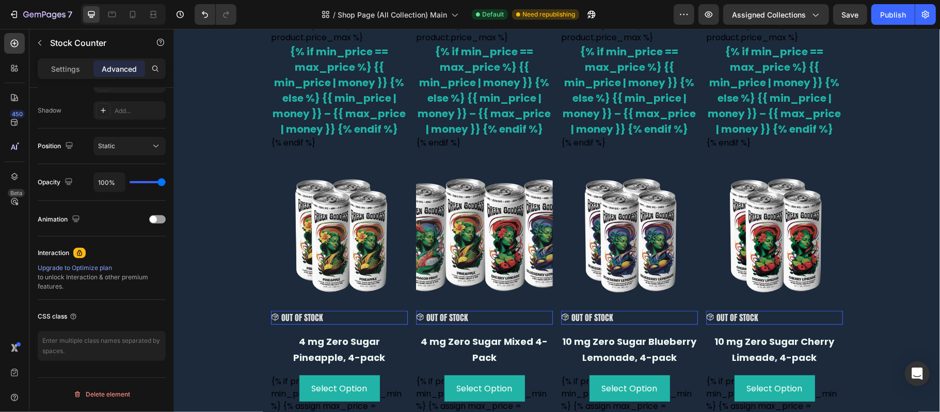
click at [301, 319] on p "OUT OF STOCK" at bounding box center [302, 317] width 42 height 14
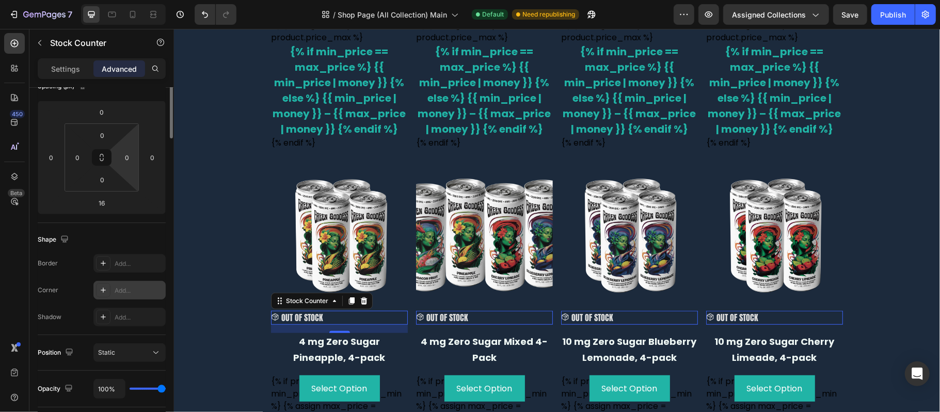
scroll to position [0, 0]
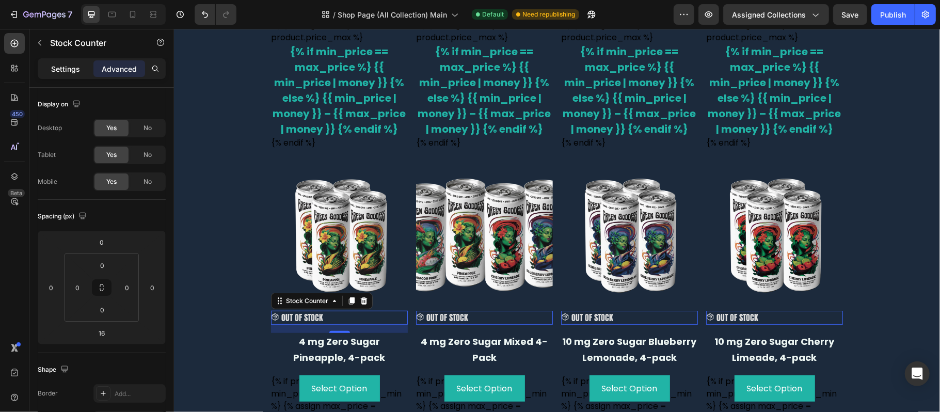
click at [71, 67] on p "Settings" at bounding box center [65, 68] width 29 height 11
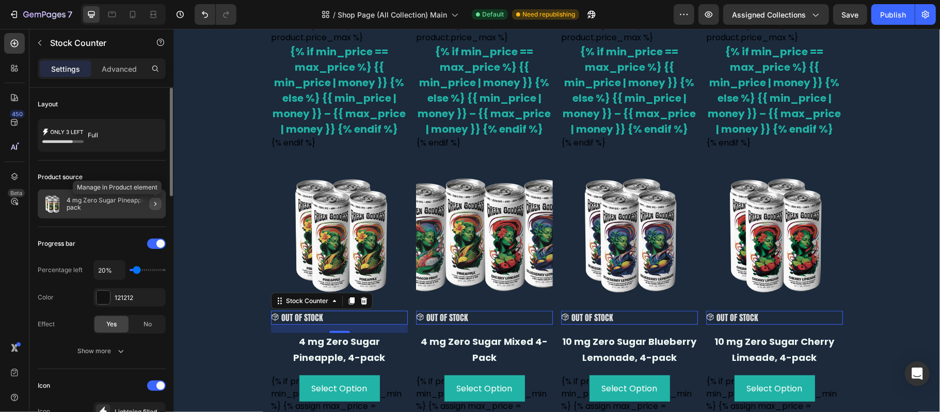
click at [152, 201] on icon "button" at bounding box center [155, 204] width 8 height 8
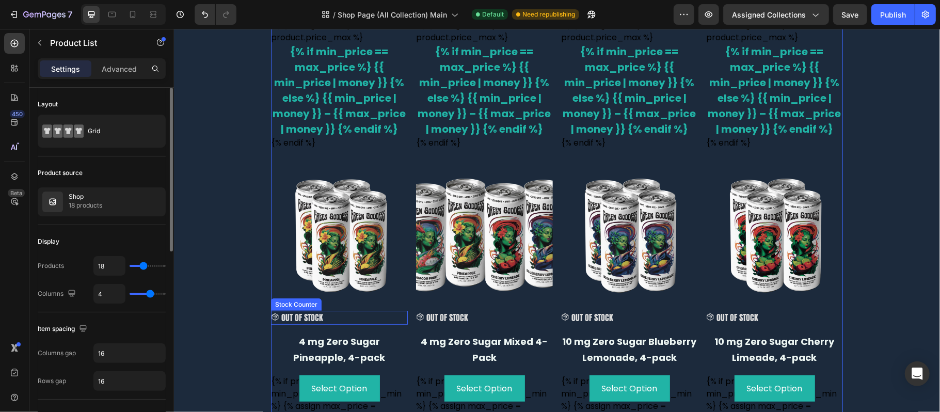
click at [323, 320] on div "OUT OF STOCK" at bounding box center [339, 317] width 137 height 14
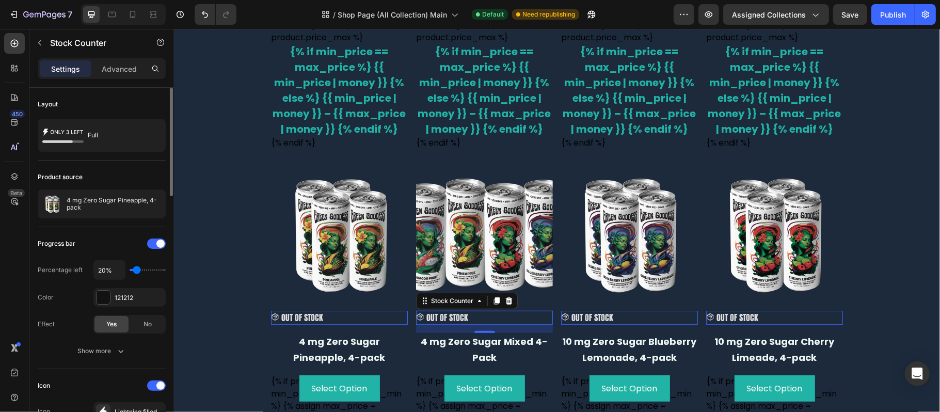
click at [473, 314] on div "OUT OF STOCK" at bounding box center [484, 317] width 137 height 14
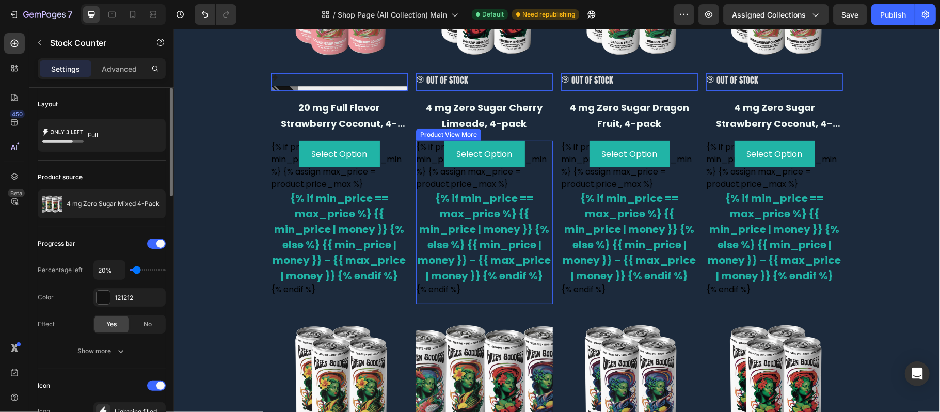
scroll to position [137, 0]
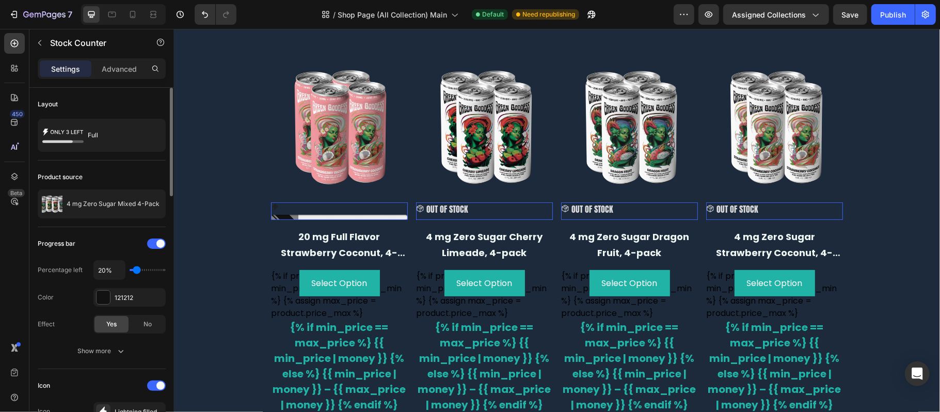
click at [337, 212] on div at bounding box center [339, 211] width 137 height 18
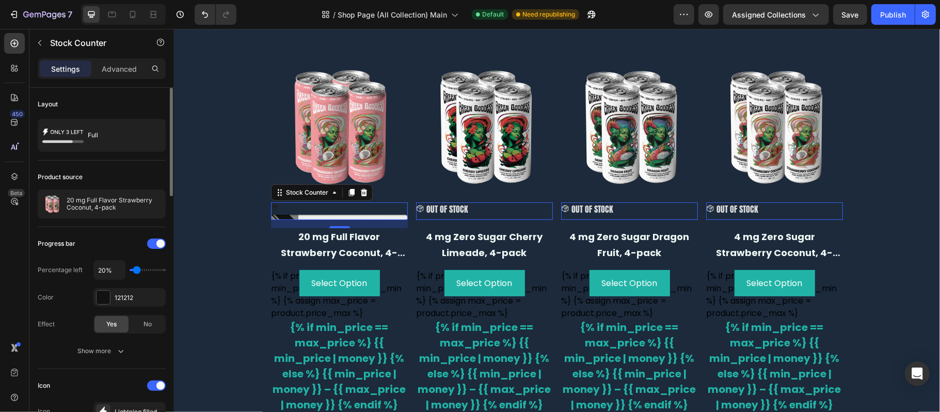
click at [440, 207] on p "OUT OF STOCK" at bounding box center [447, 209] width 42 height 14
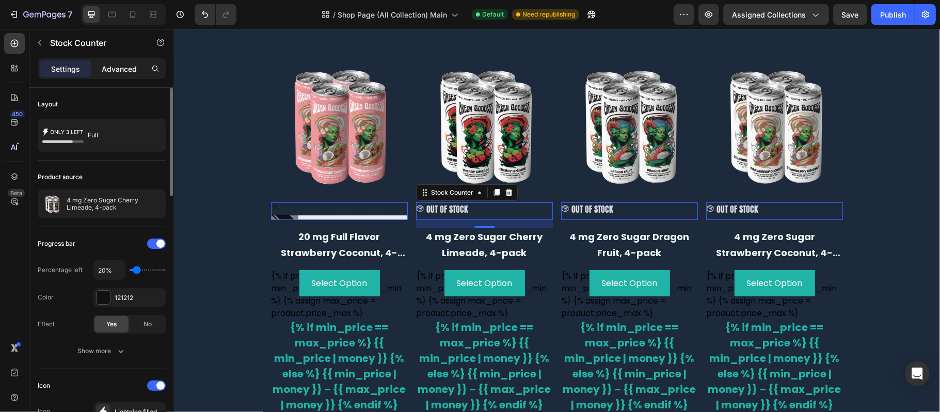
click at [129, 70] on p "Advanced" at bounding box center [119, 68] width 35 height 11
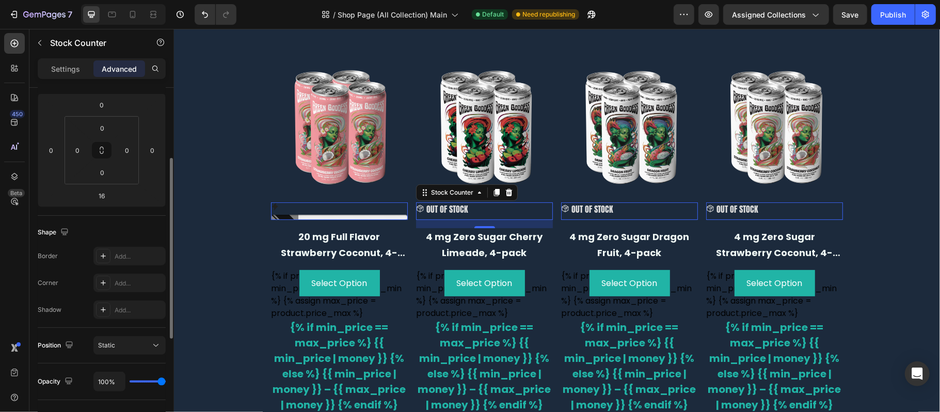
scroll to position [206, 0]
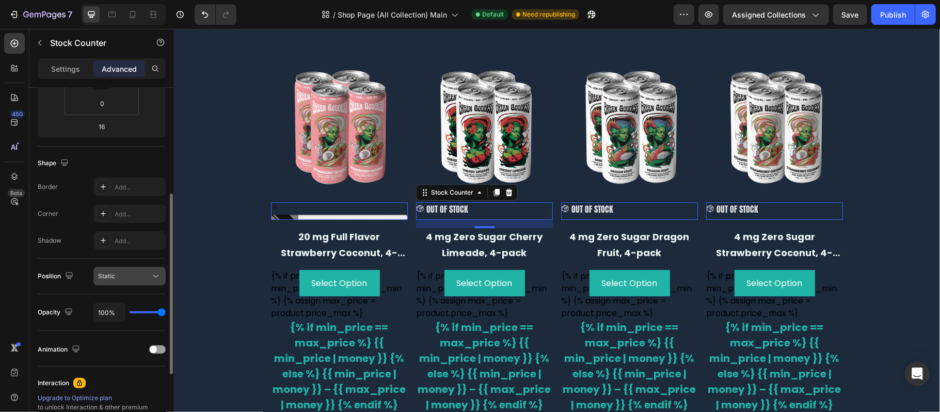
click at [135, 275] on div "Static" at bounding box center [124, 276] width 53 height 9
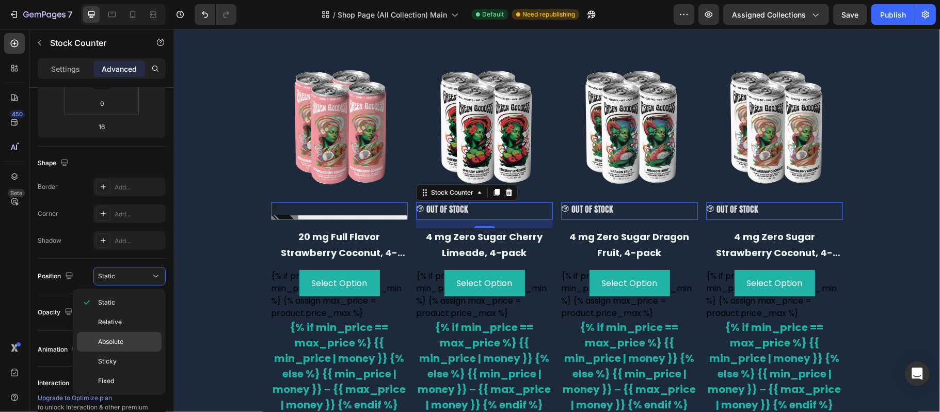
click at [126, 338] on p "Absolute" at bounding box center [127, 341] width 59 height 9
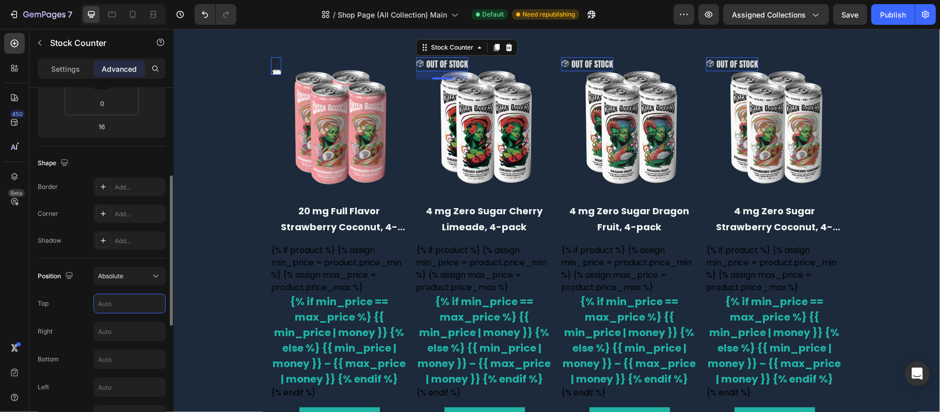
click at [118, 307] on input "text" at bounding box center [129, 303] width 71 height 19
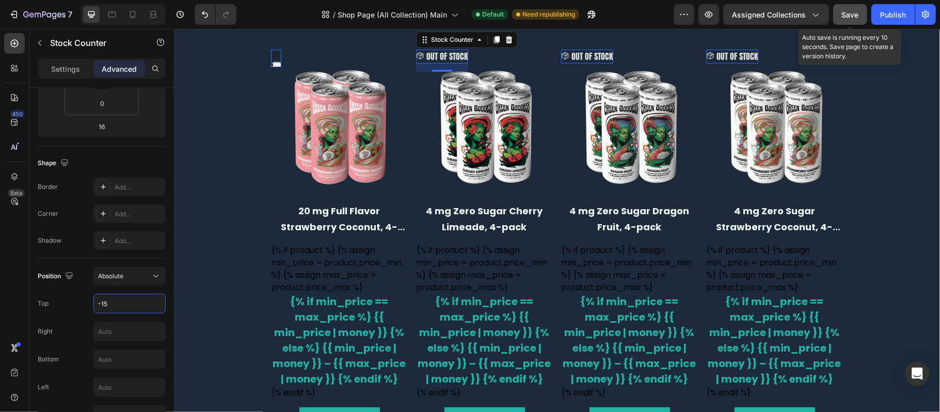
type input "-15"
click at [849, 18] on span "Save" at bounding box center [850, 14] width 17 height 9
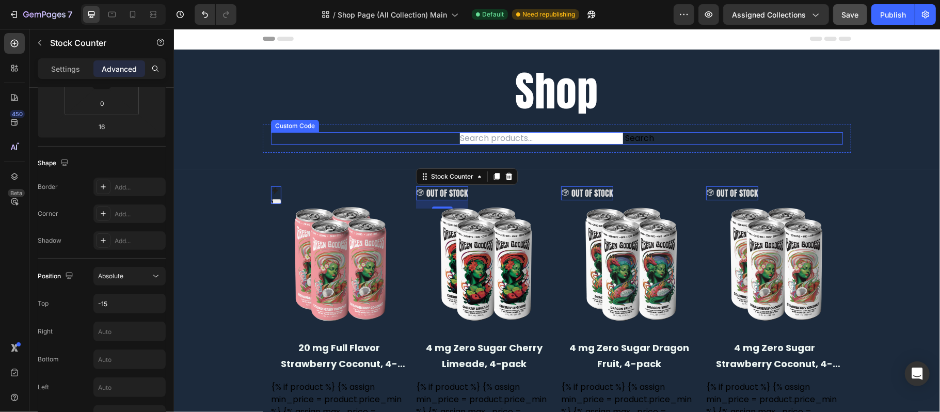
scroll to position [0, 0]
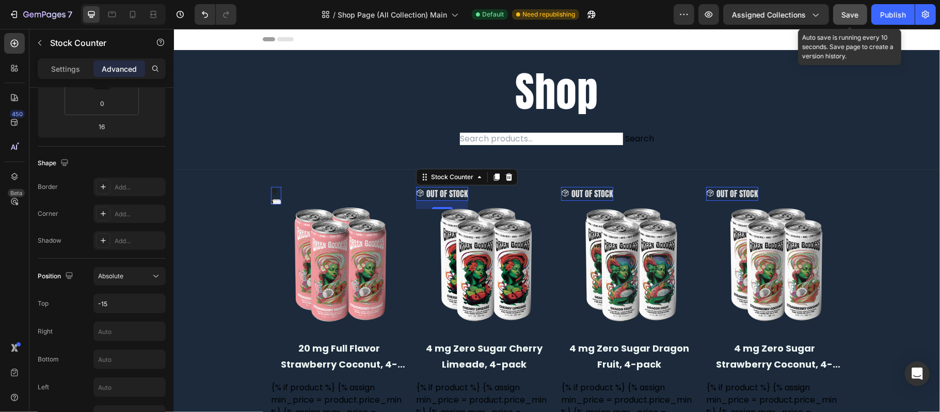
click at [850, 23] on button "Save" at bounding box center [850, 14] width 34 height 21
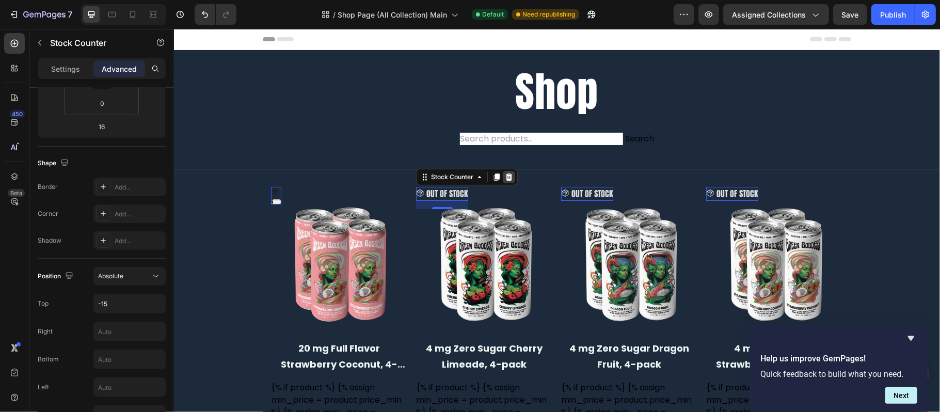
click at [505, 175] on icon at bounding box center [508, 176] width 7 height 7
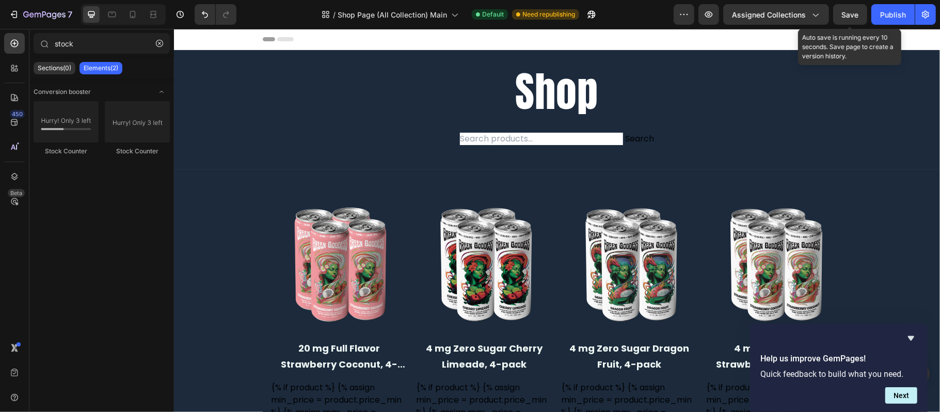
click at [853, 13] on span "Save" at bounding box center [850, 14] width 17 height 9
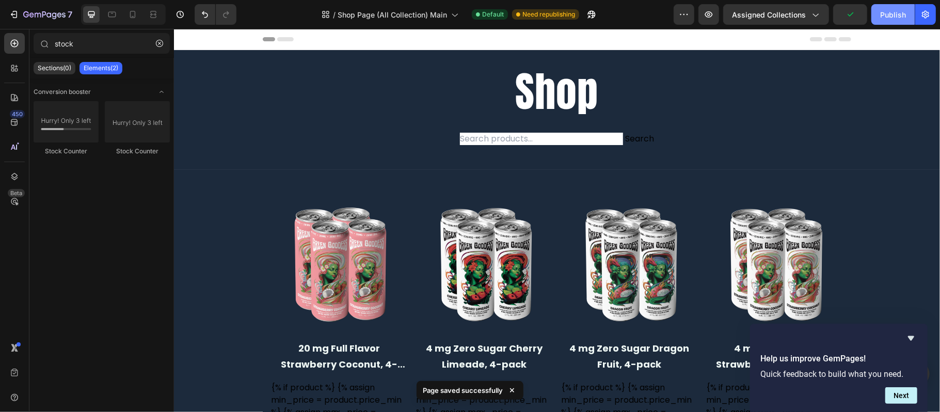
click at [884, 20] on button "Publish" at bounding box center [892, 14] width 43 height 21
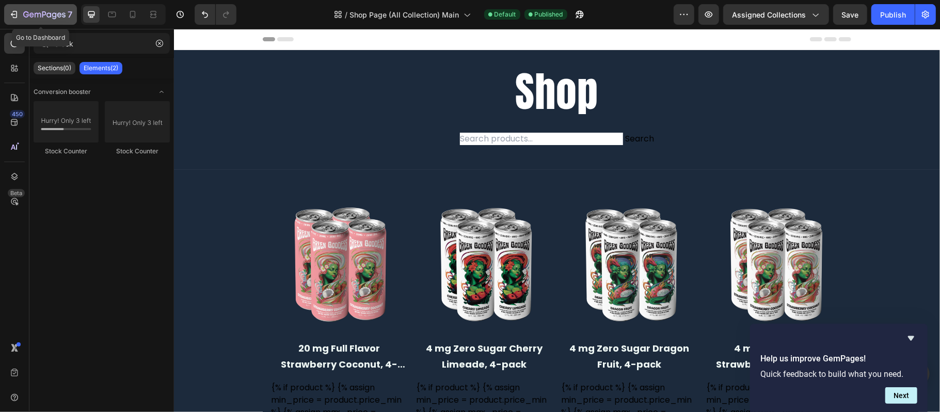
click at [17, 8] on div "7" at bounding box center [40, 14] width 63 height 12
